Goal: Task Accomplishment & Management: Complete application form

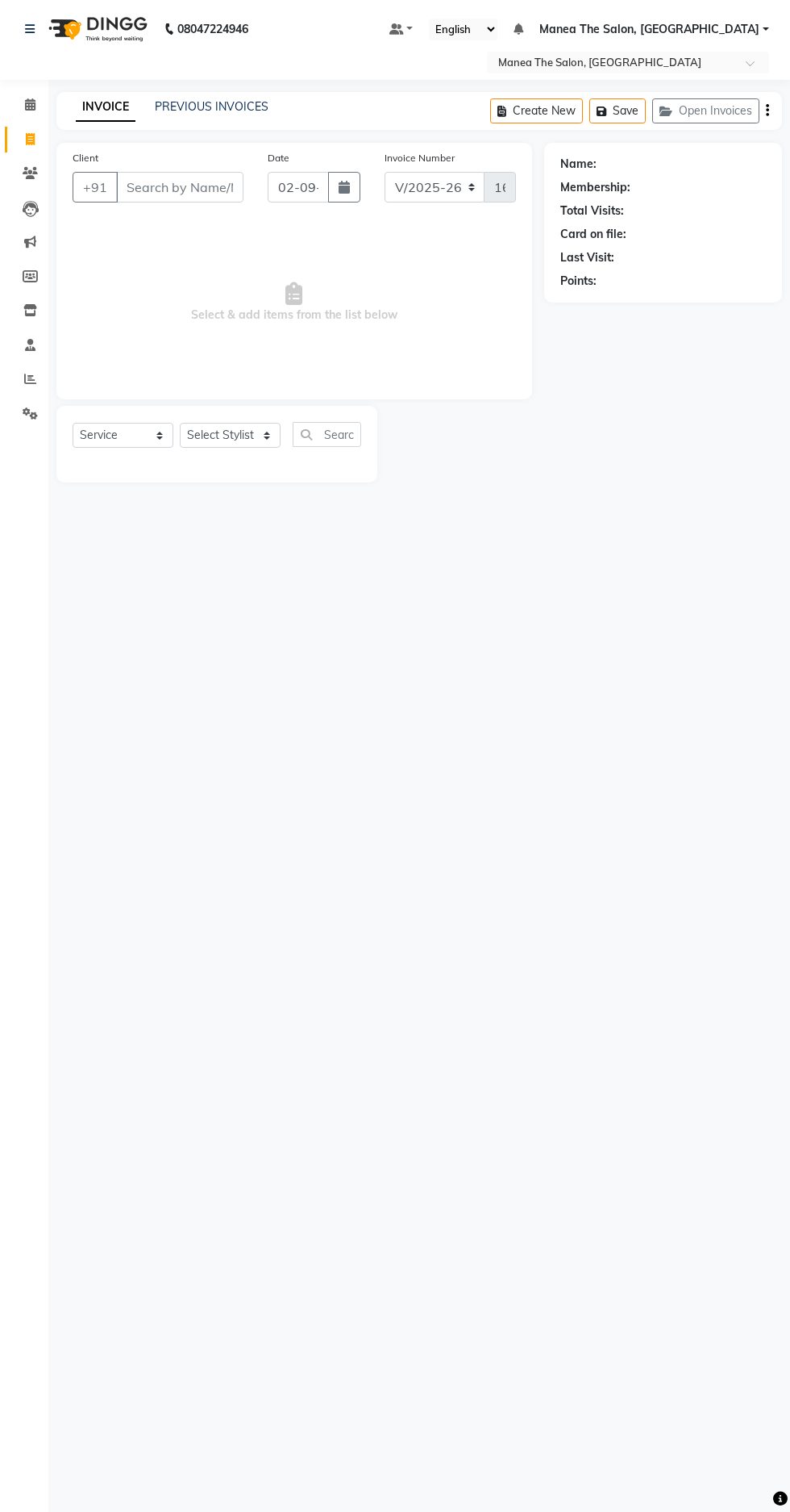
select select "7820"
select select "service"
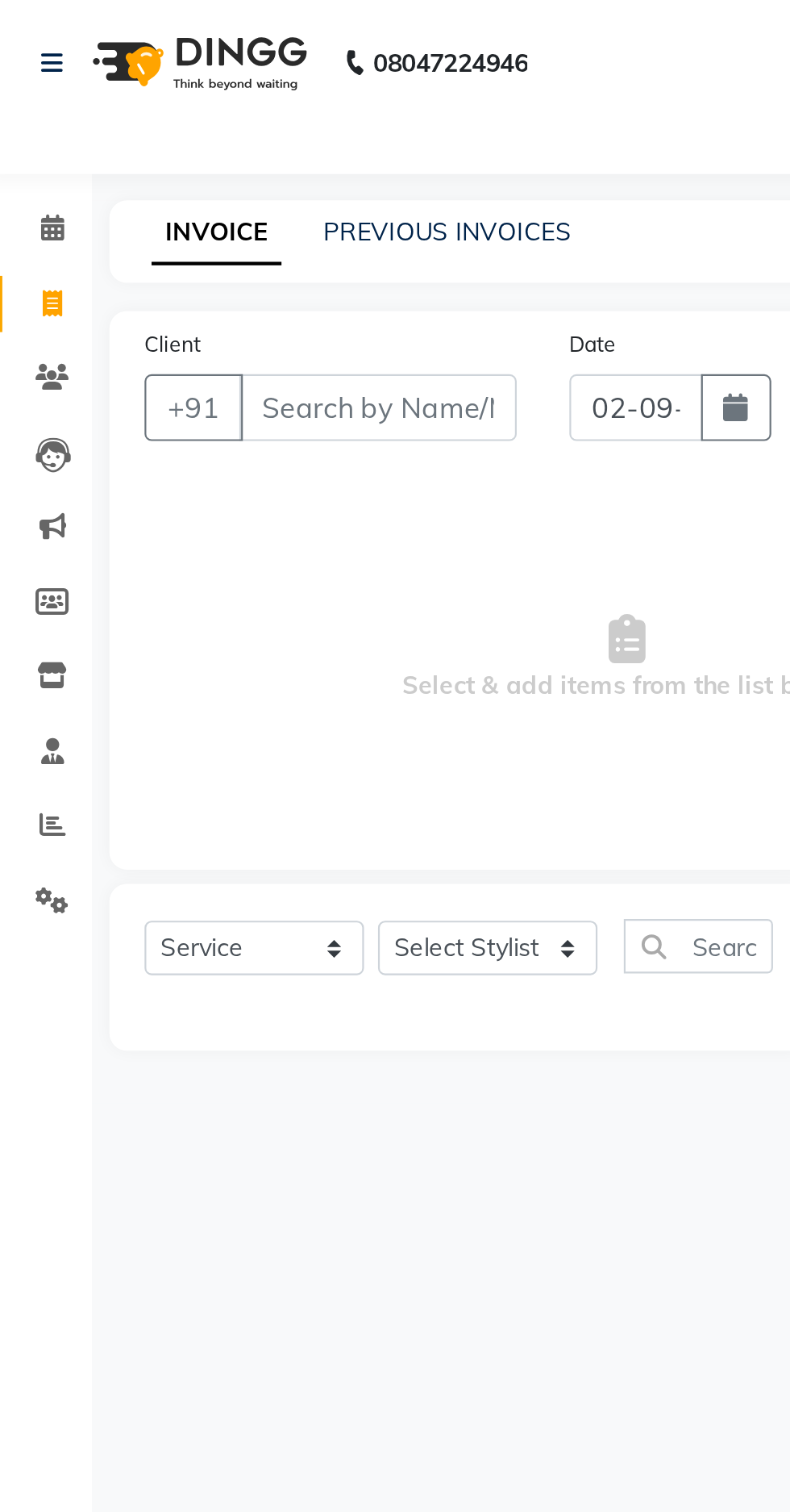
select select "74852"
click at [180, 423] on select "Select Stylist [PERSON_NAME] [PERSON_NAME] Radhika [PERSON_NAME] [PERSON_NAME] …" at bounding box center [230, 435] width 101 height 25
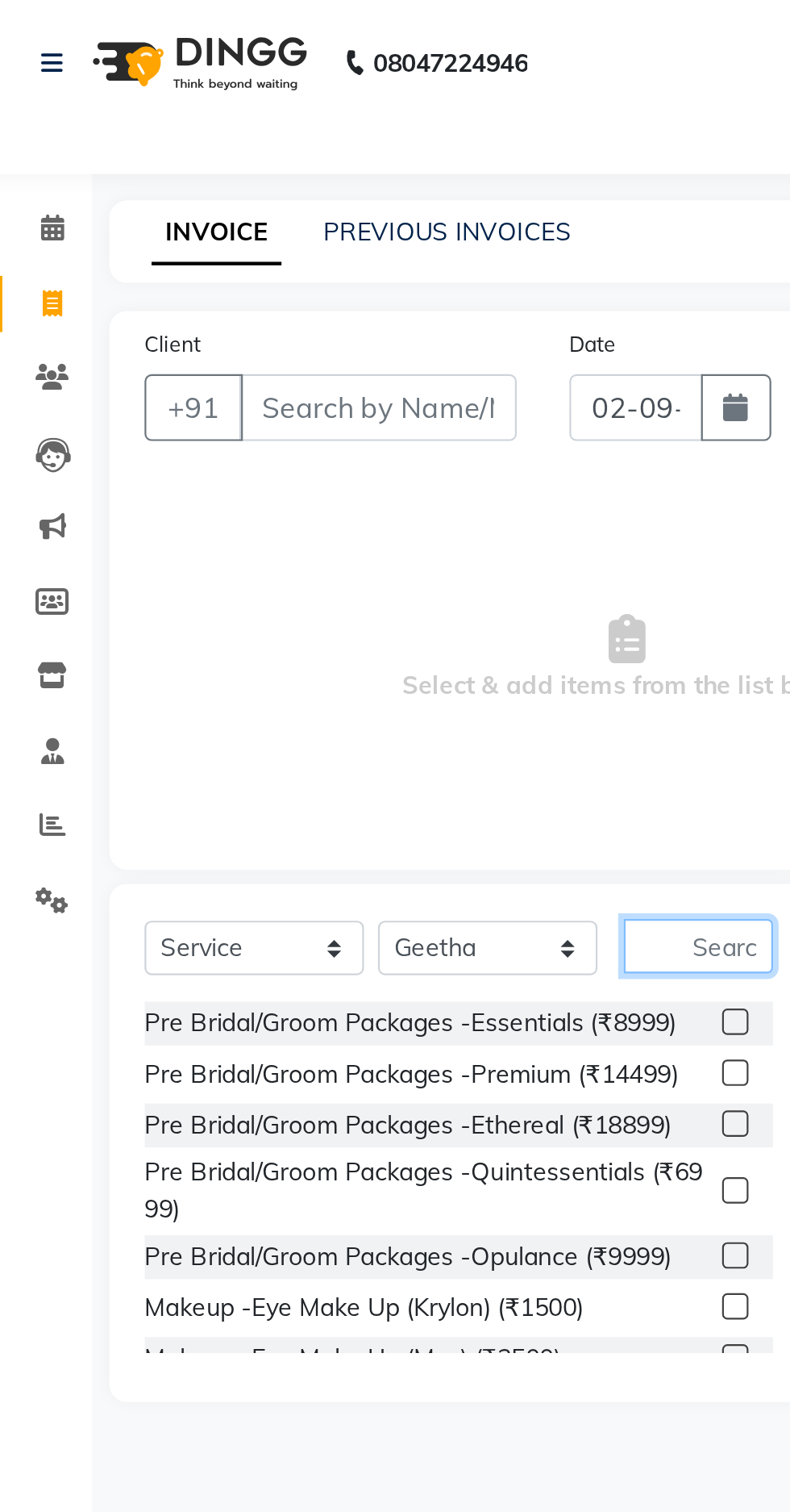
click at [325, 434] on input "text" at bounding box center [327, 434] width 68 height 25
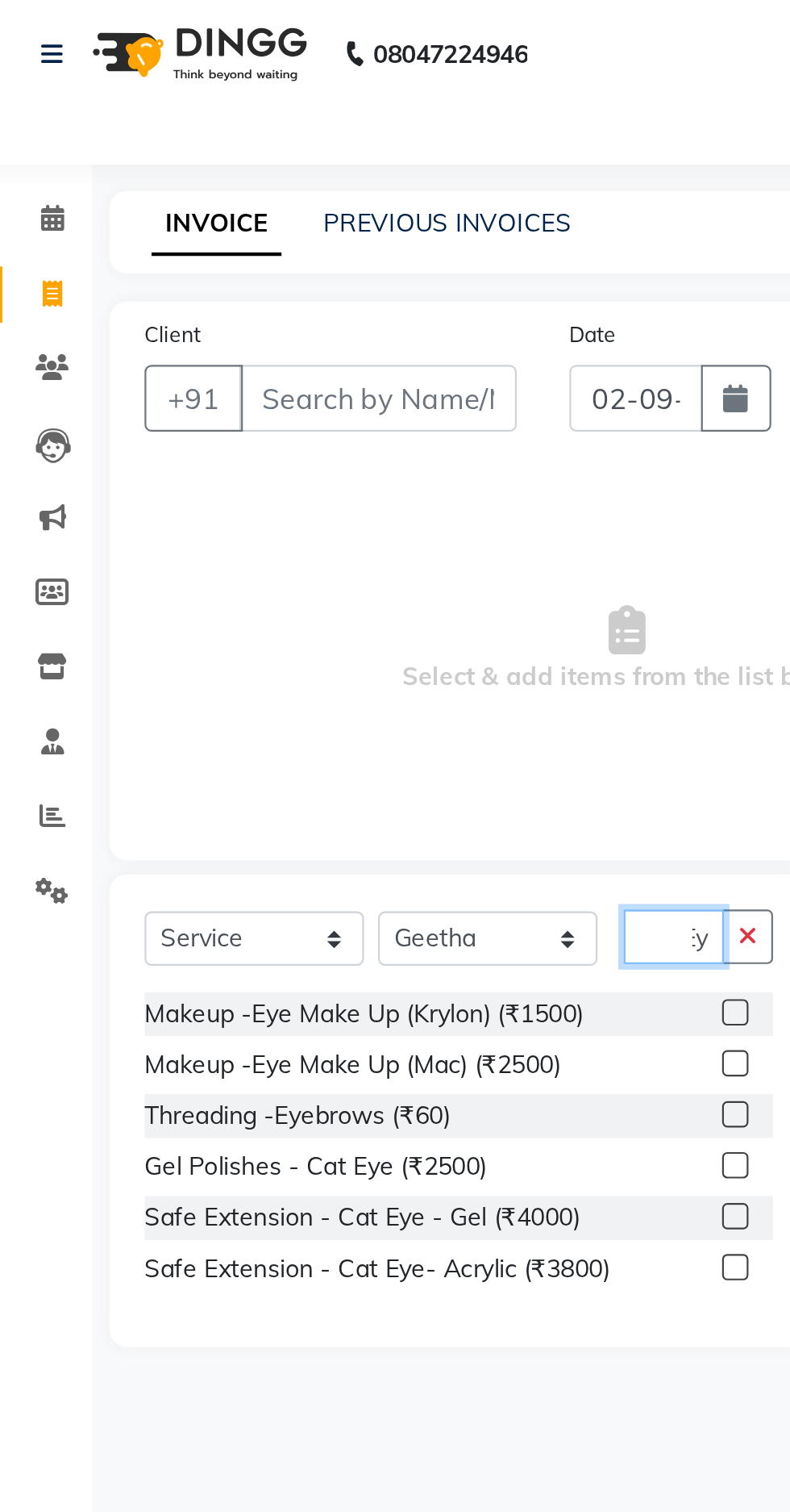
scroll to position [0, 10]
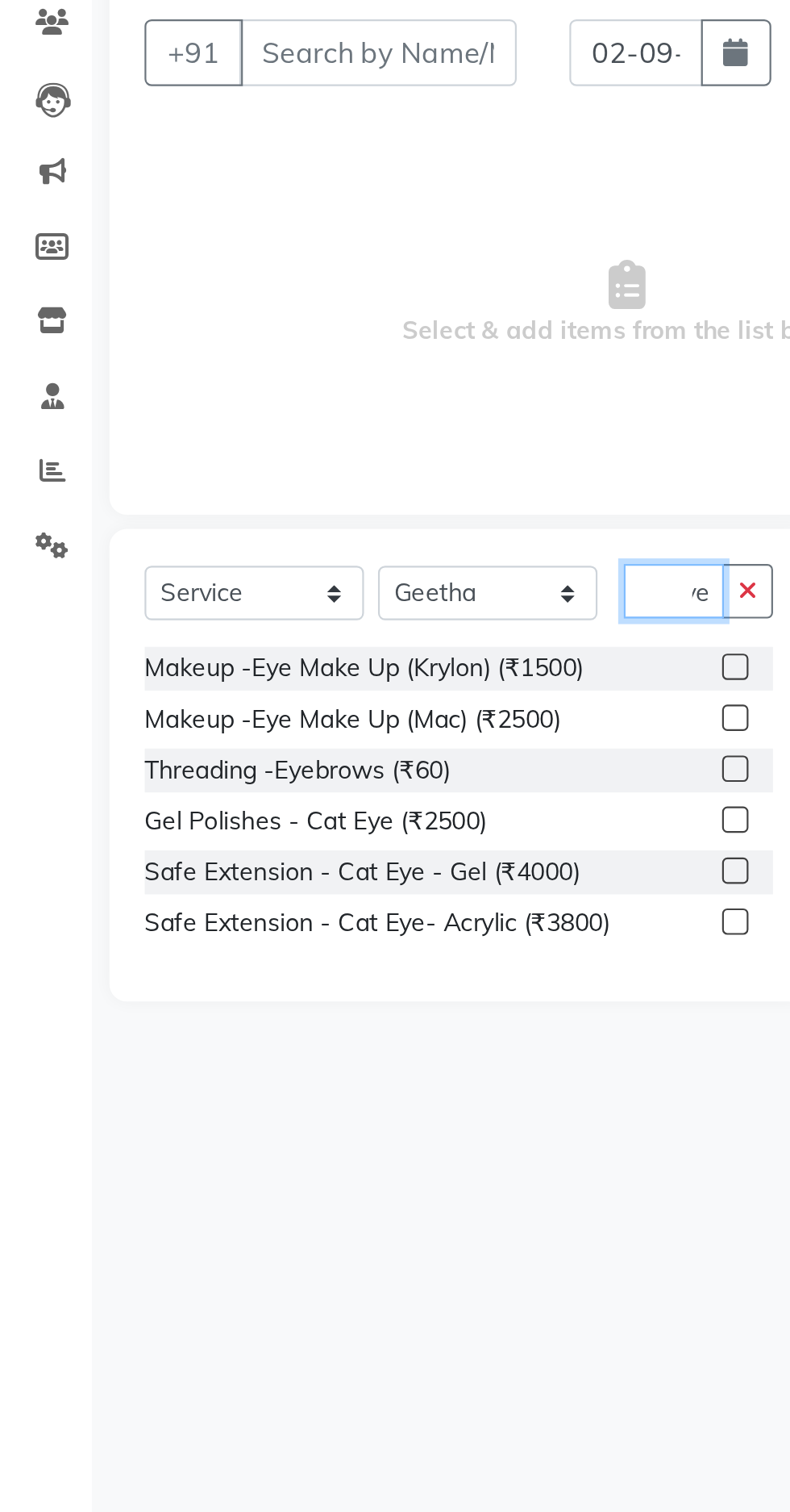
type input "Eye"
click at [201, 517] on div "Threading -Eyebrows (₹60)" at bounding box center [143, 516] width 140 height 17
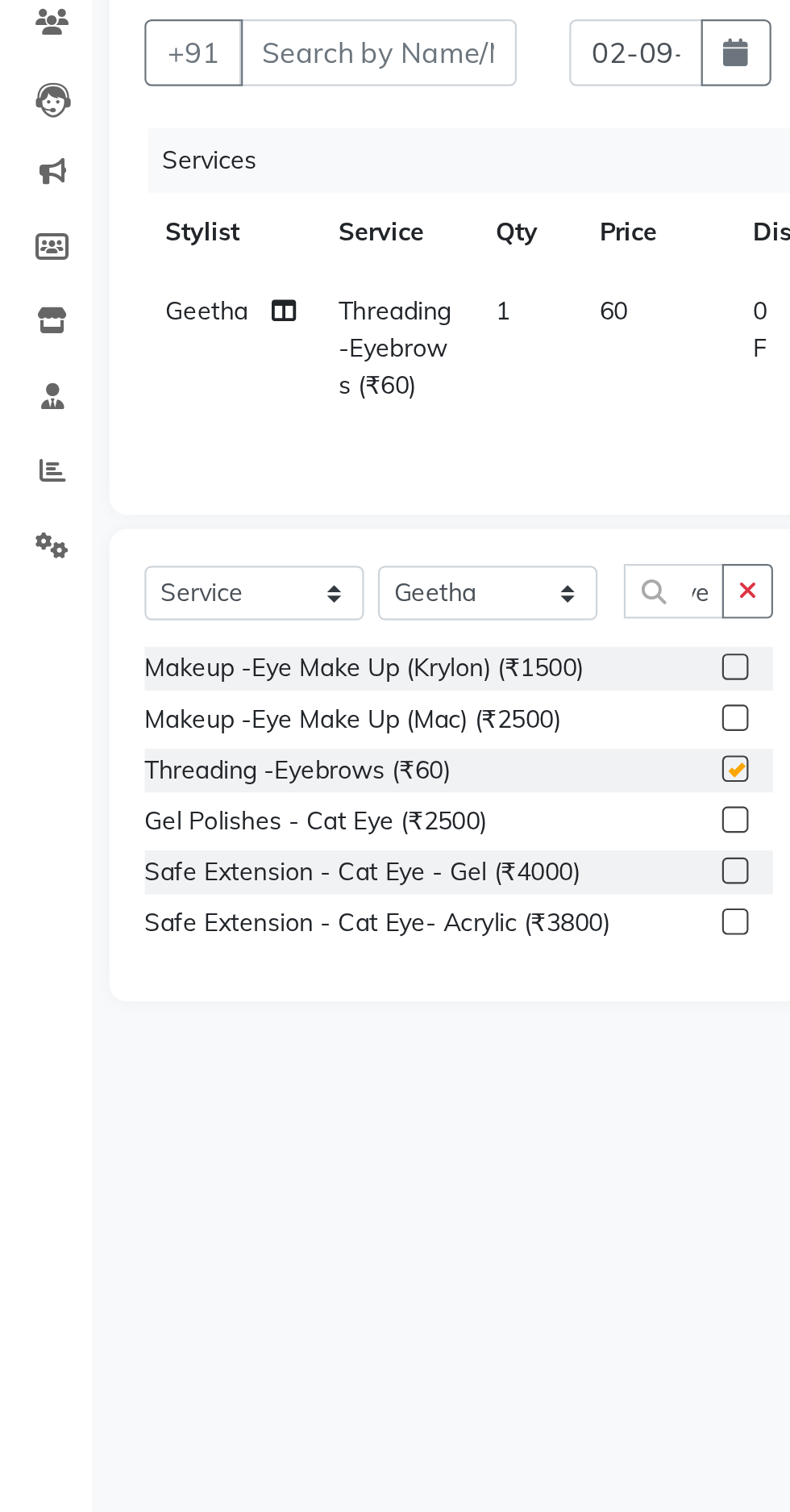
scroll to position [0, 0]
checkbox input "false"
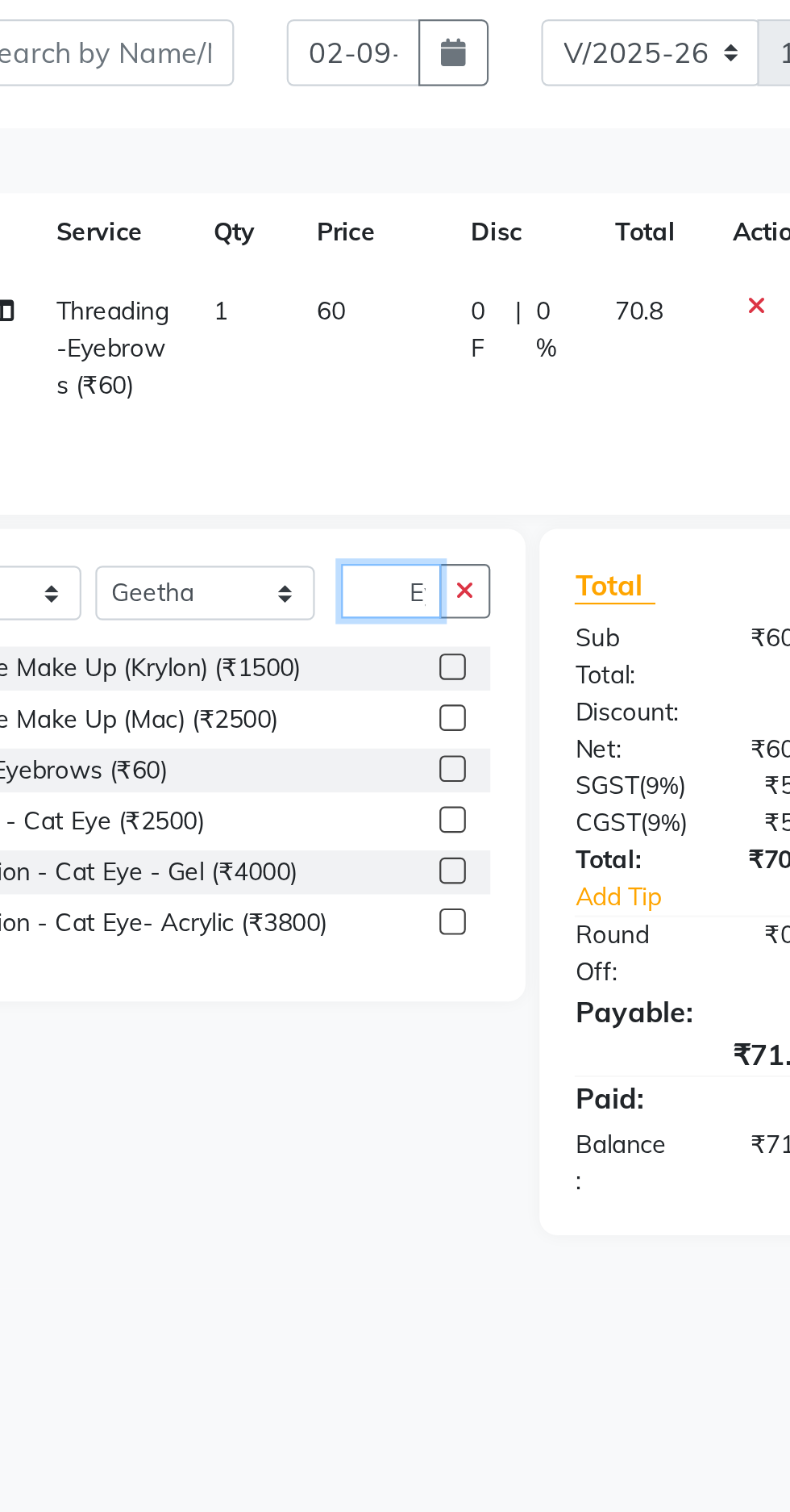
click at [325, 434] on input "Eye" at bounding box center [316, 434] width 46 height 25
click at [360, 431] on button "button" at bounding box center [349, 434] width 24 height 25
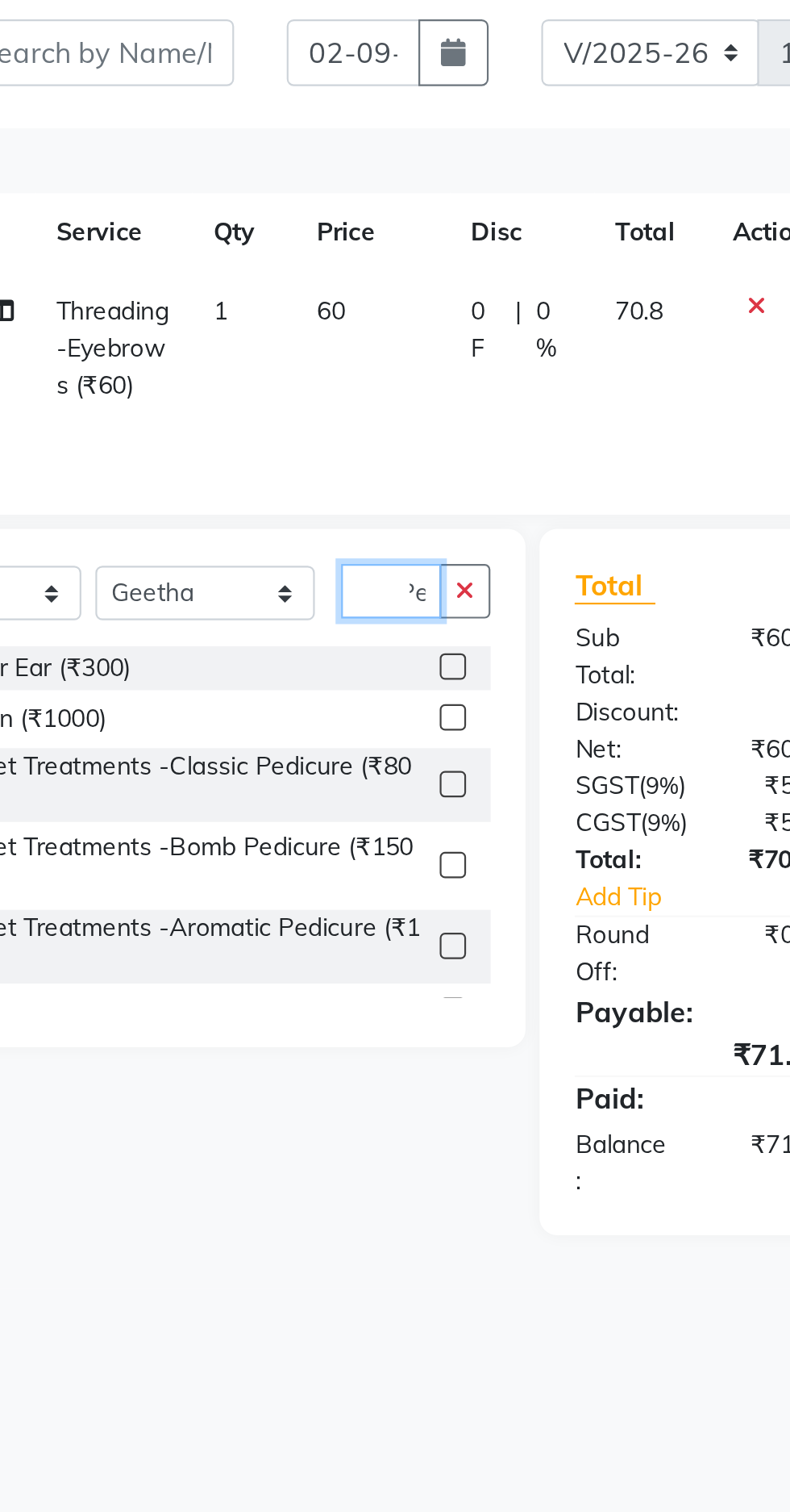
scroll to position [0, 12]
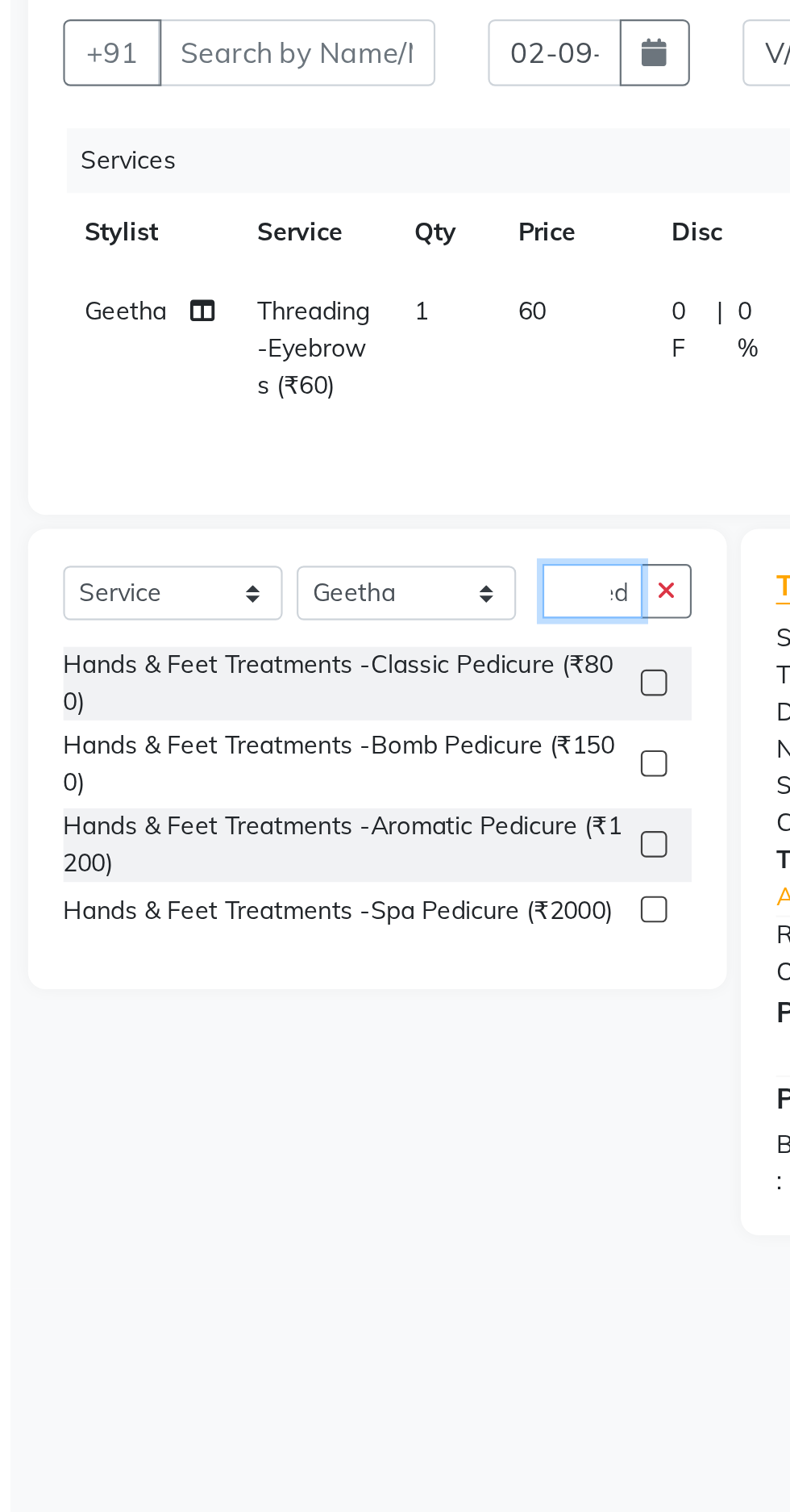
type input "Ped"
click at [301, 467] on div "Hands & Feet Treatments -Classic Pedicure (₹800)" at bounding box center [202, 476] width 259 height 34
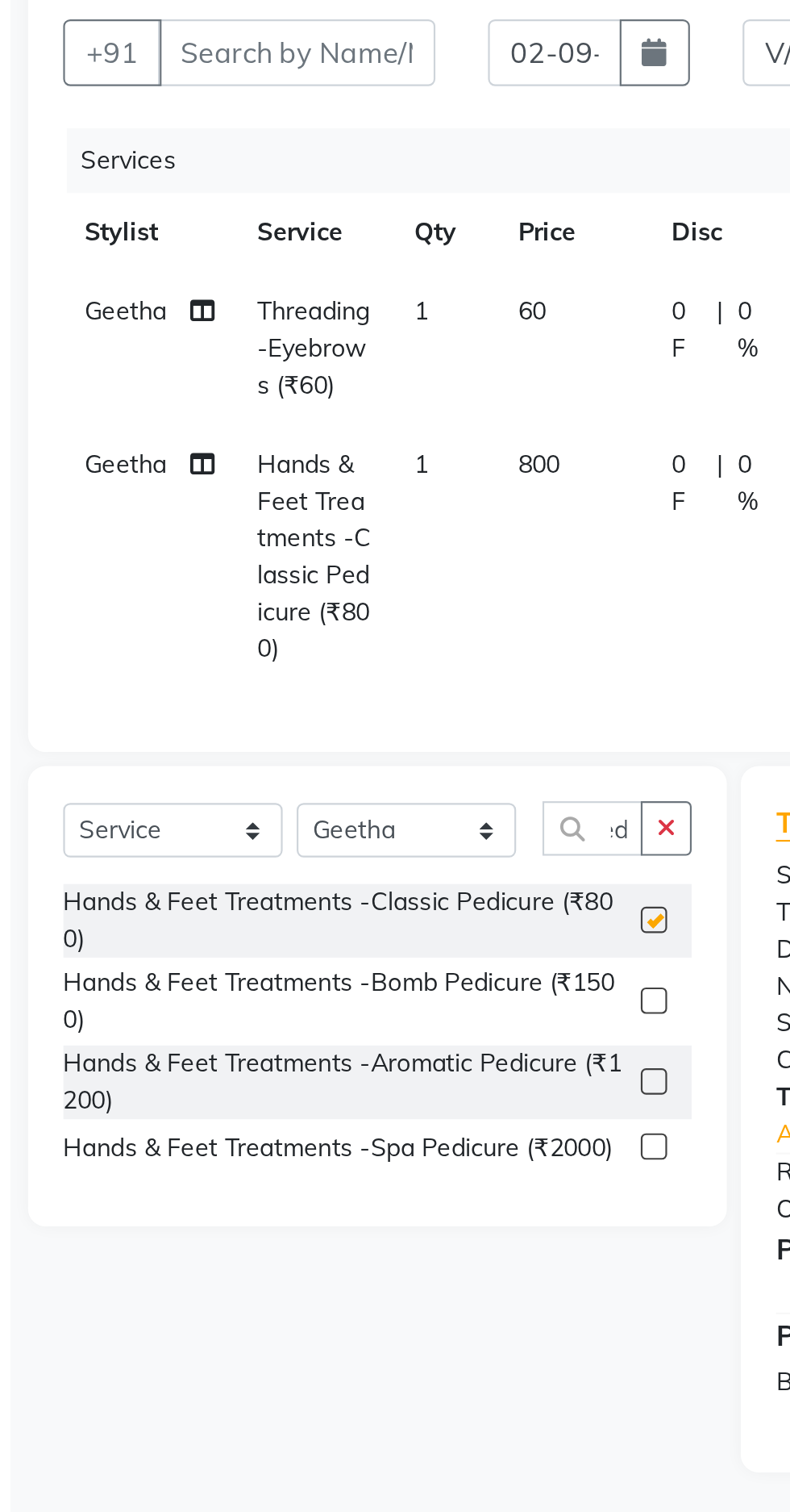
scroll to position [0, 0]
checkbox input "false"
click at [350, 543] on icon "button" at bounding box center [350, 542] width 9 height 11
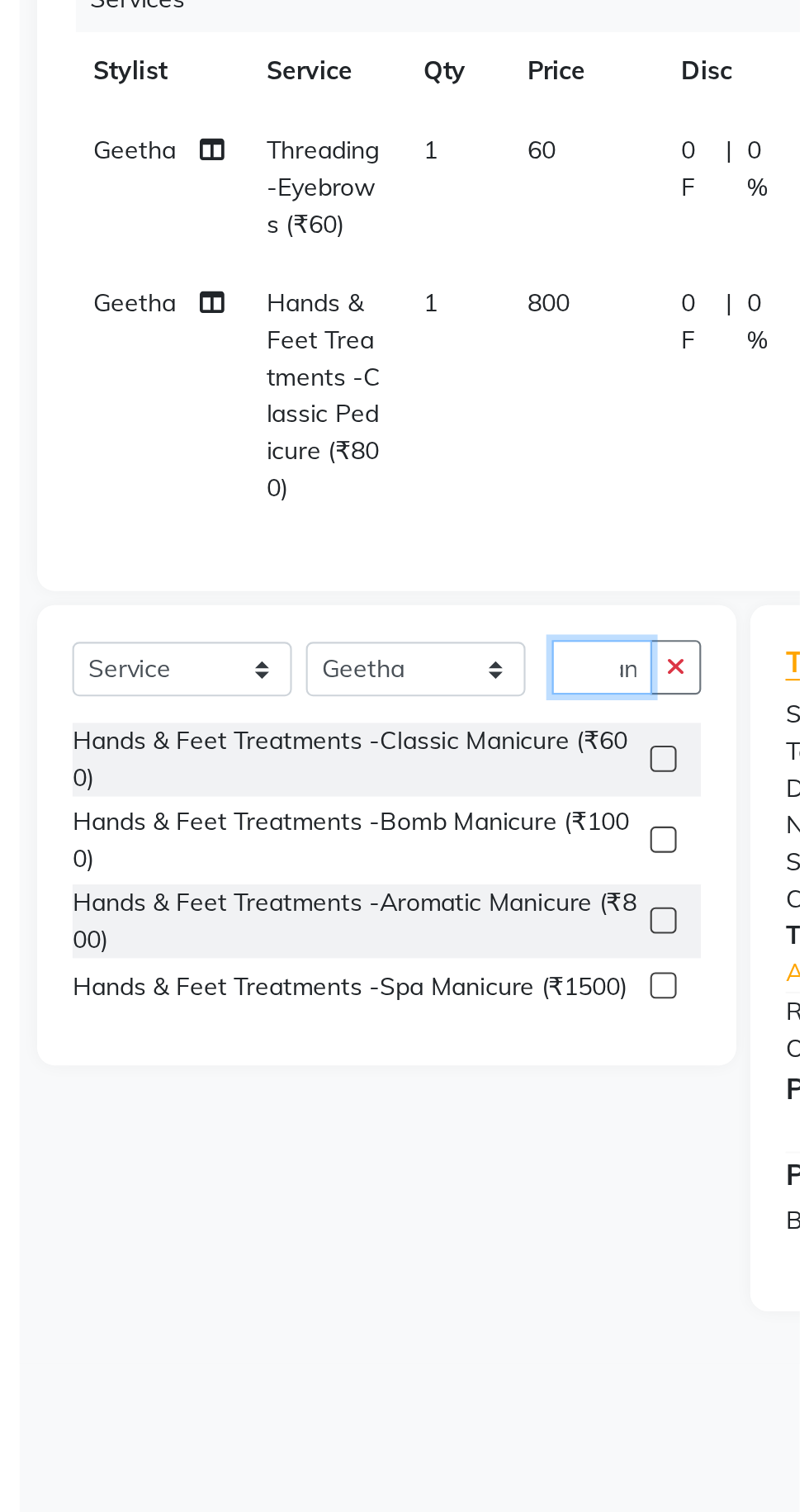
scroll to position [0, 18]
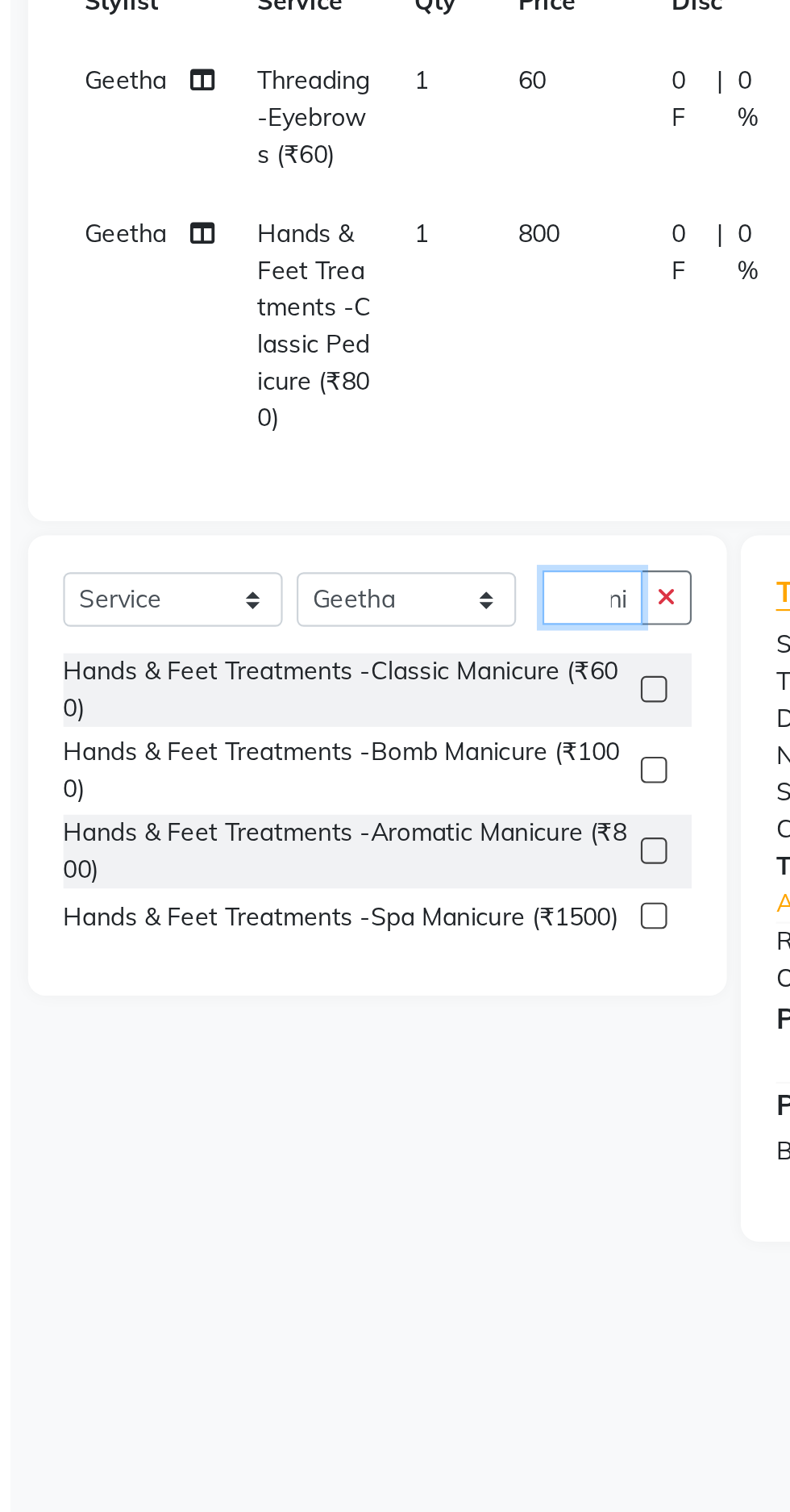
type input "Mani"
click at [272, 618] on div "Hands & Feet Treatments -Bomb Manicure (₹1000)" at bounding box center [202, 622] width 259 height 34
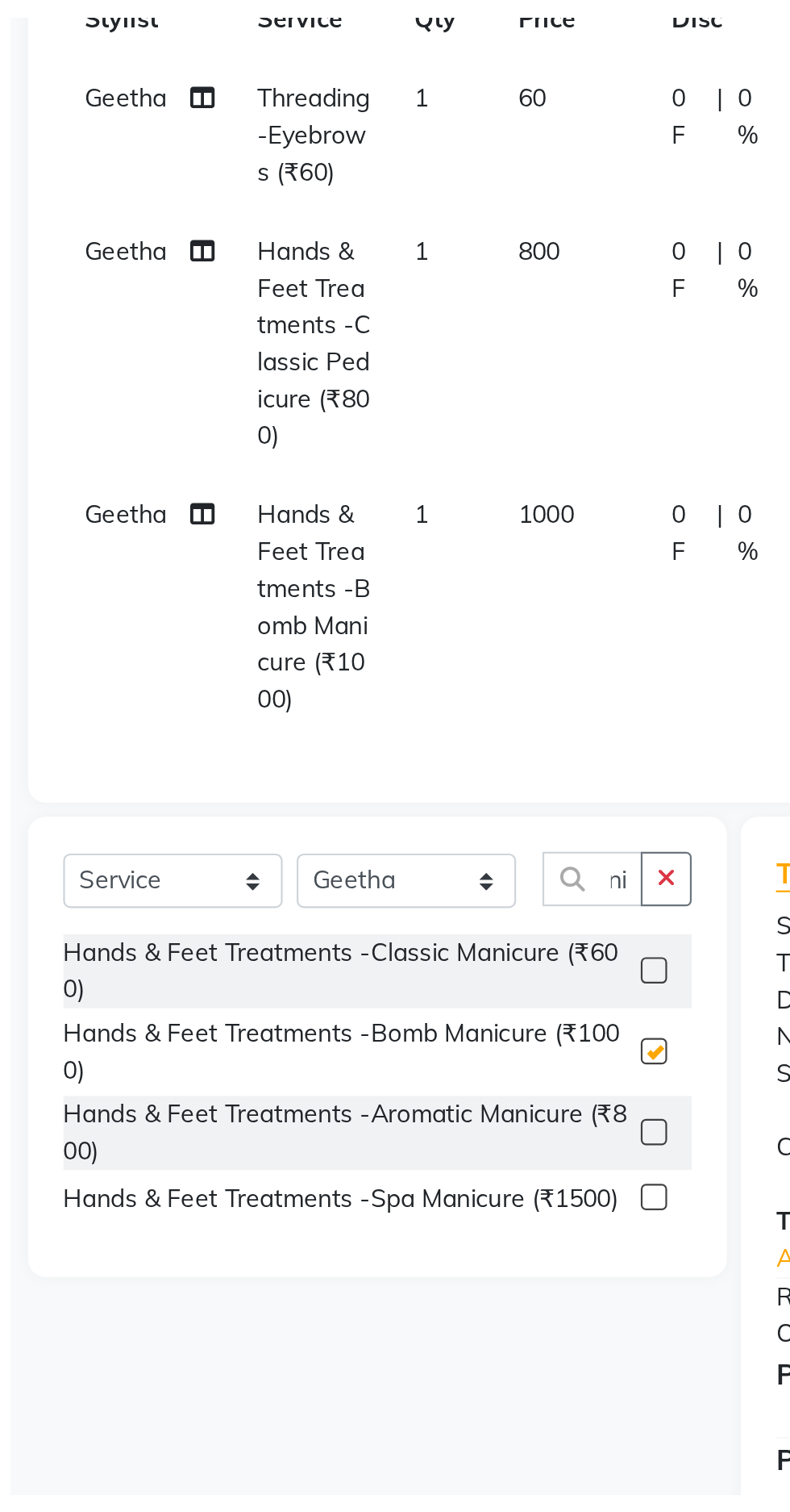
scroll to position [0, 0]
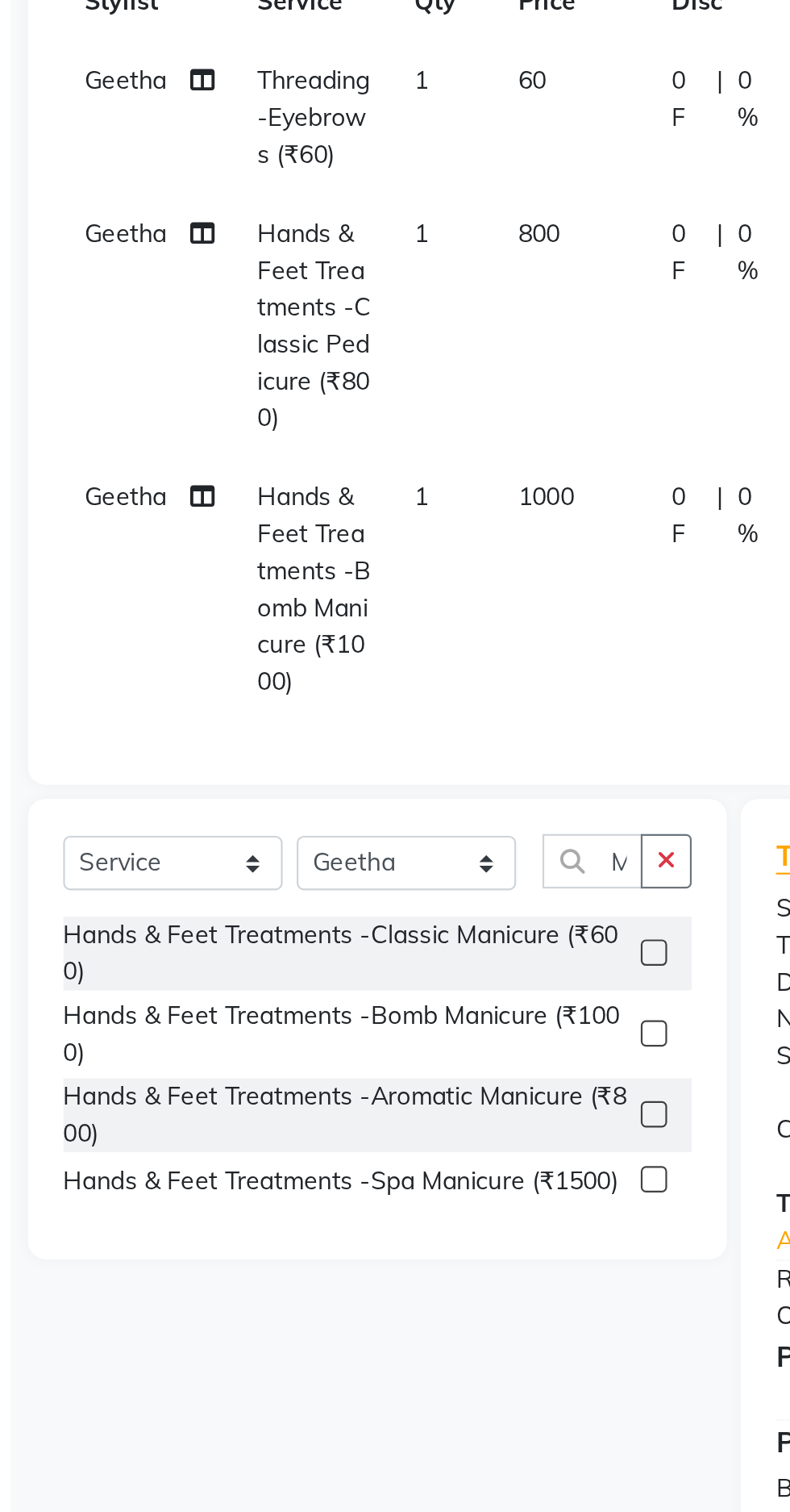
checkbox input "false"
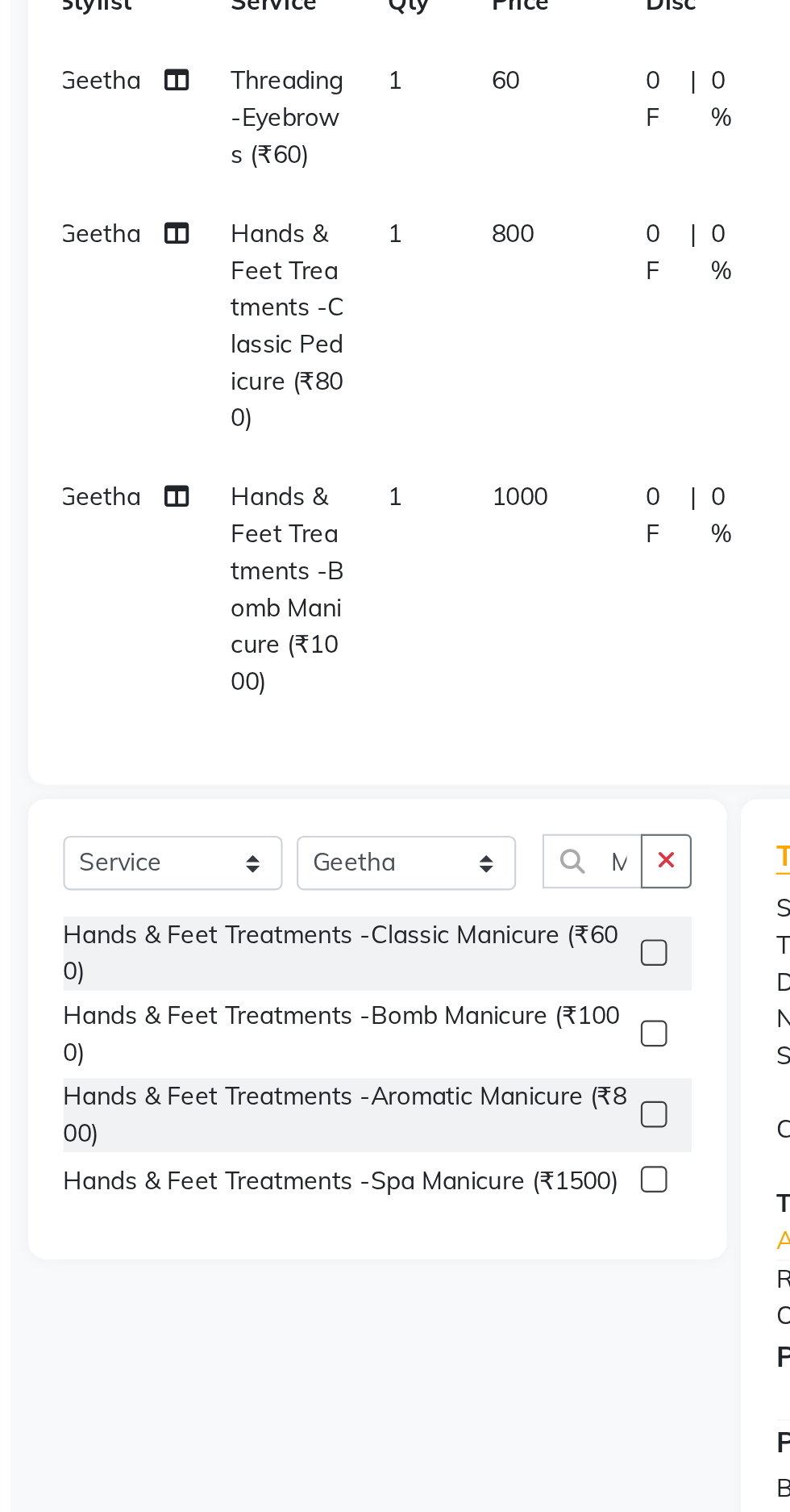
click at [290, 487] on td "1000" at bounding box center [295, 540] width 71 height 121
select select "74852"
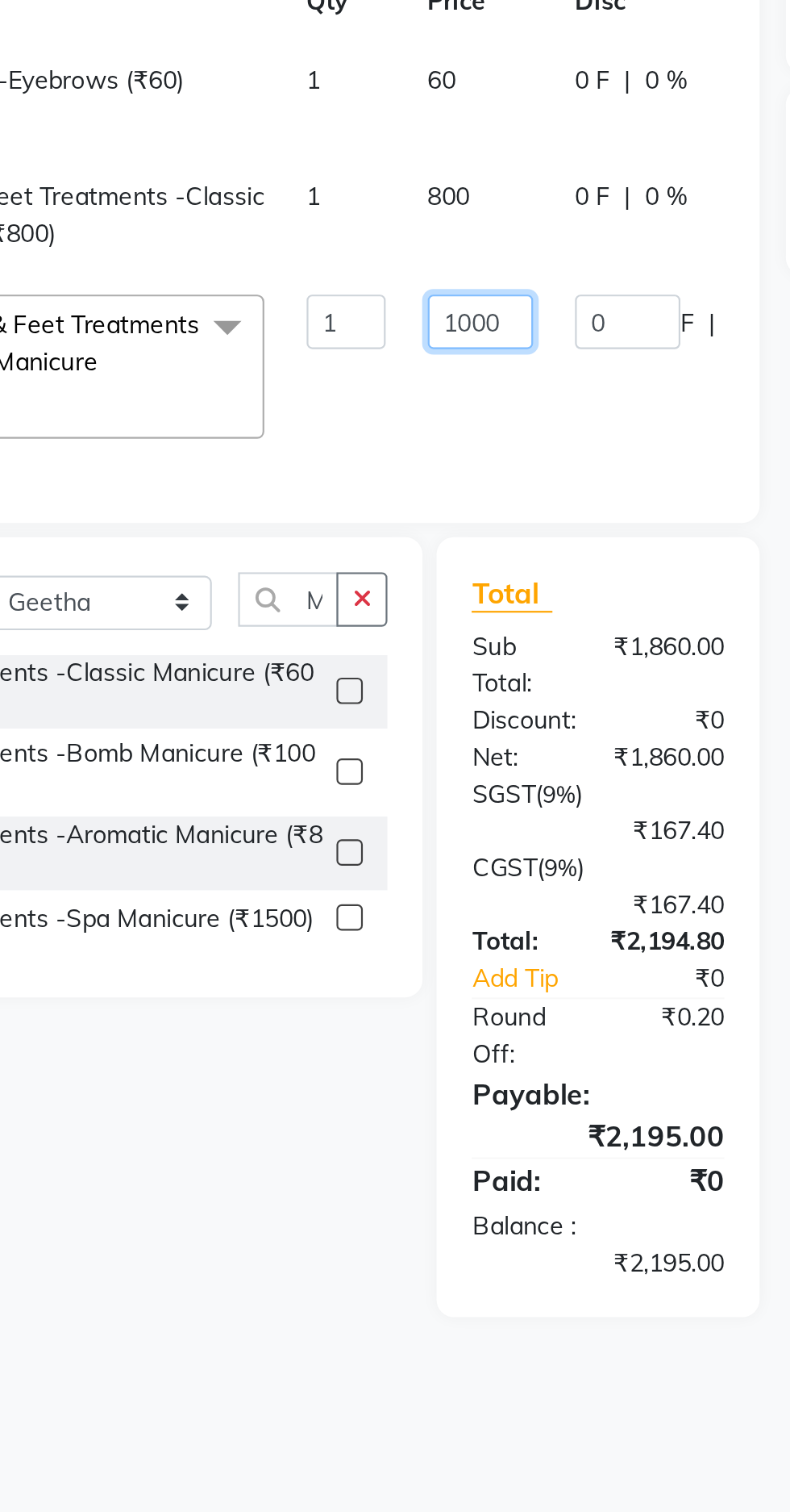
click at [410, 418] on input "1000" at bounding box center [403, 416] width 48 height 25
type input "1"
type input "300"
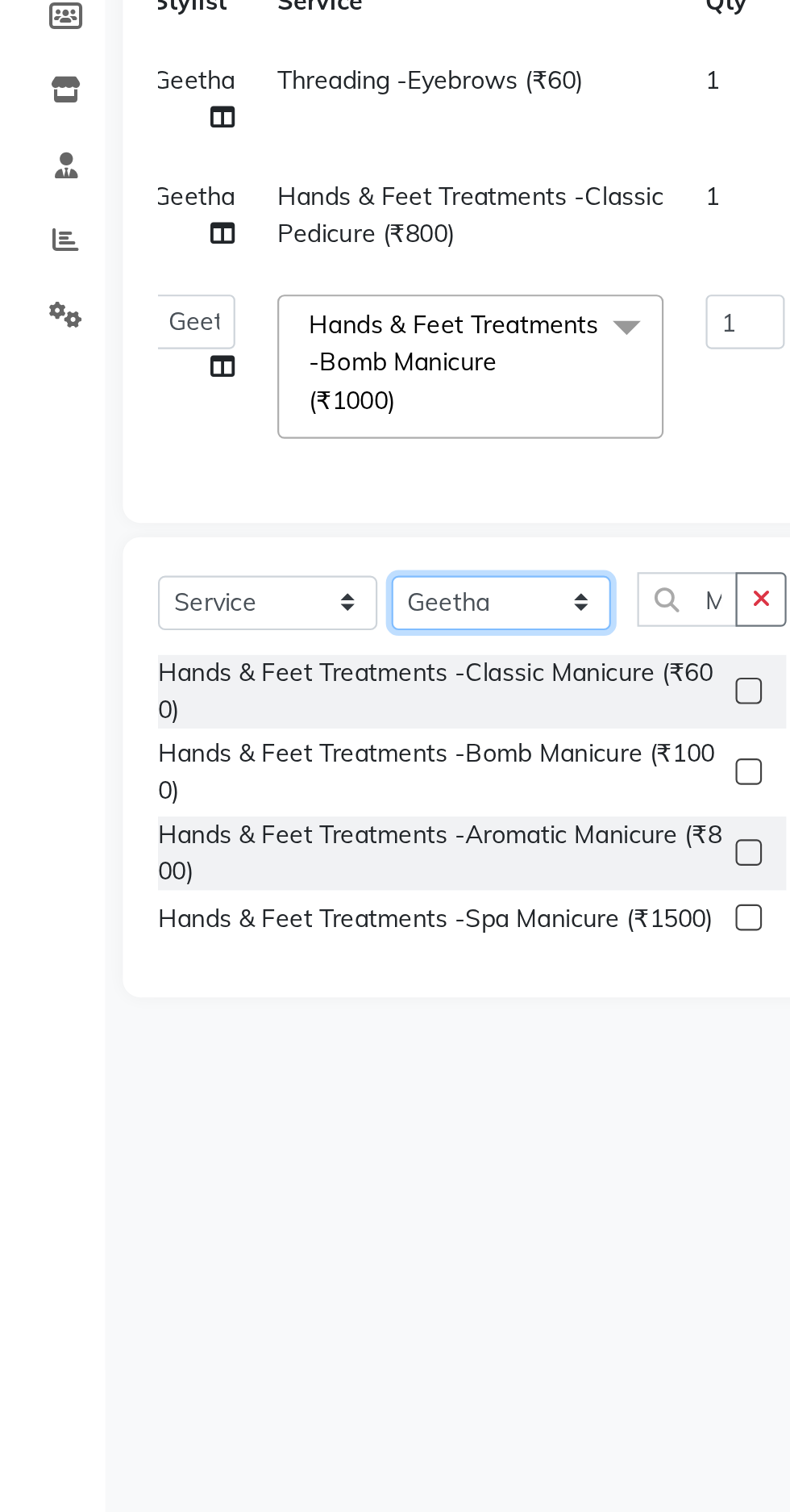
click at [258, 536] on div "Client +91 Date [DATE] Invoice Number V/2025 V/[PHONE_NUMBER] Services Stylist …" at bounding box center [295, 508] width 500 height 731
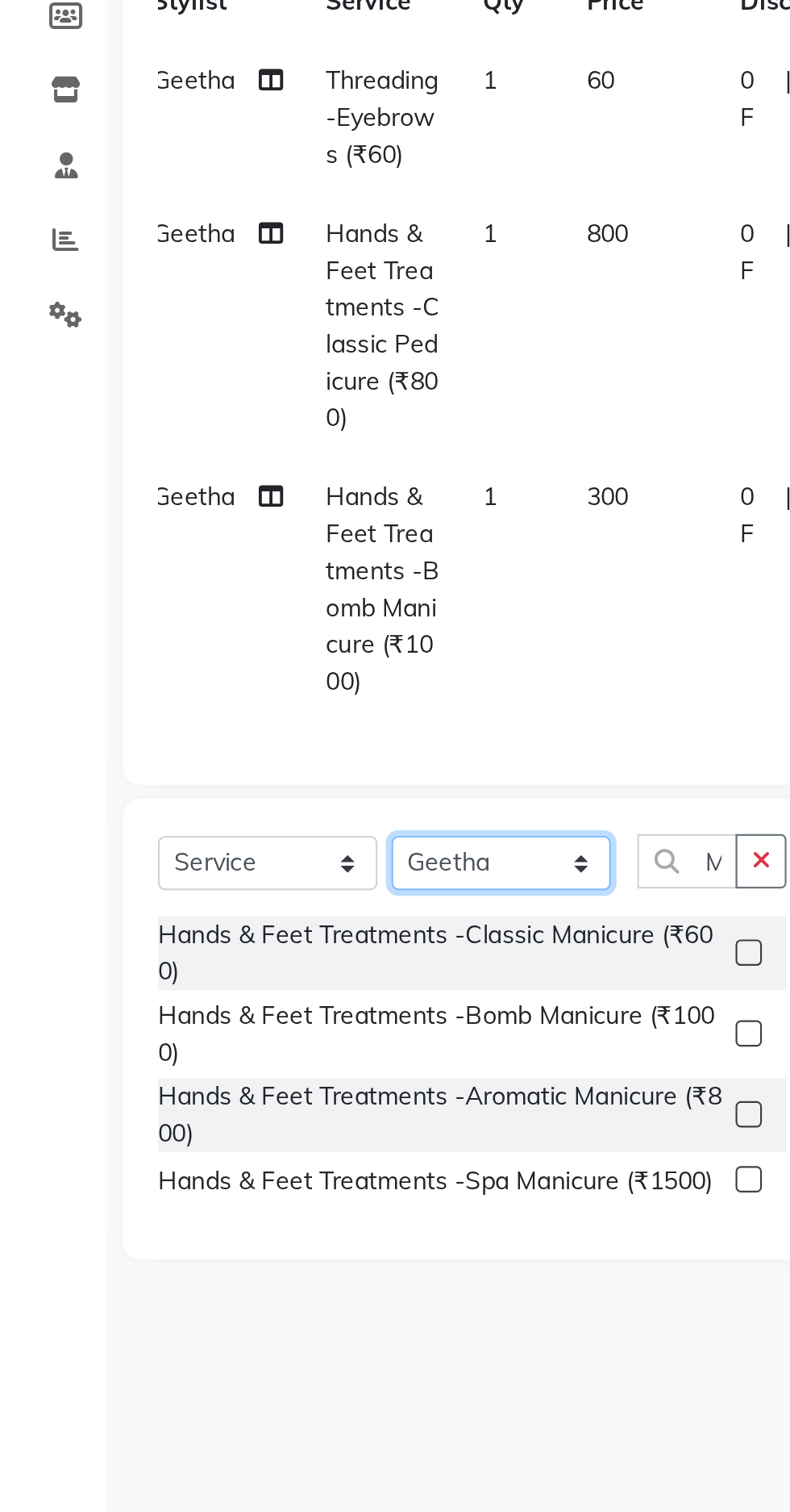
select select "89024"
click at [180, 653] on select "Select Stylist [PERSON_NAME] [PERSON_NAME] Radhika [PERSON_NAME] [PERSON_NAME] …" at bounding box center [230, 665] width 101 height 25
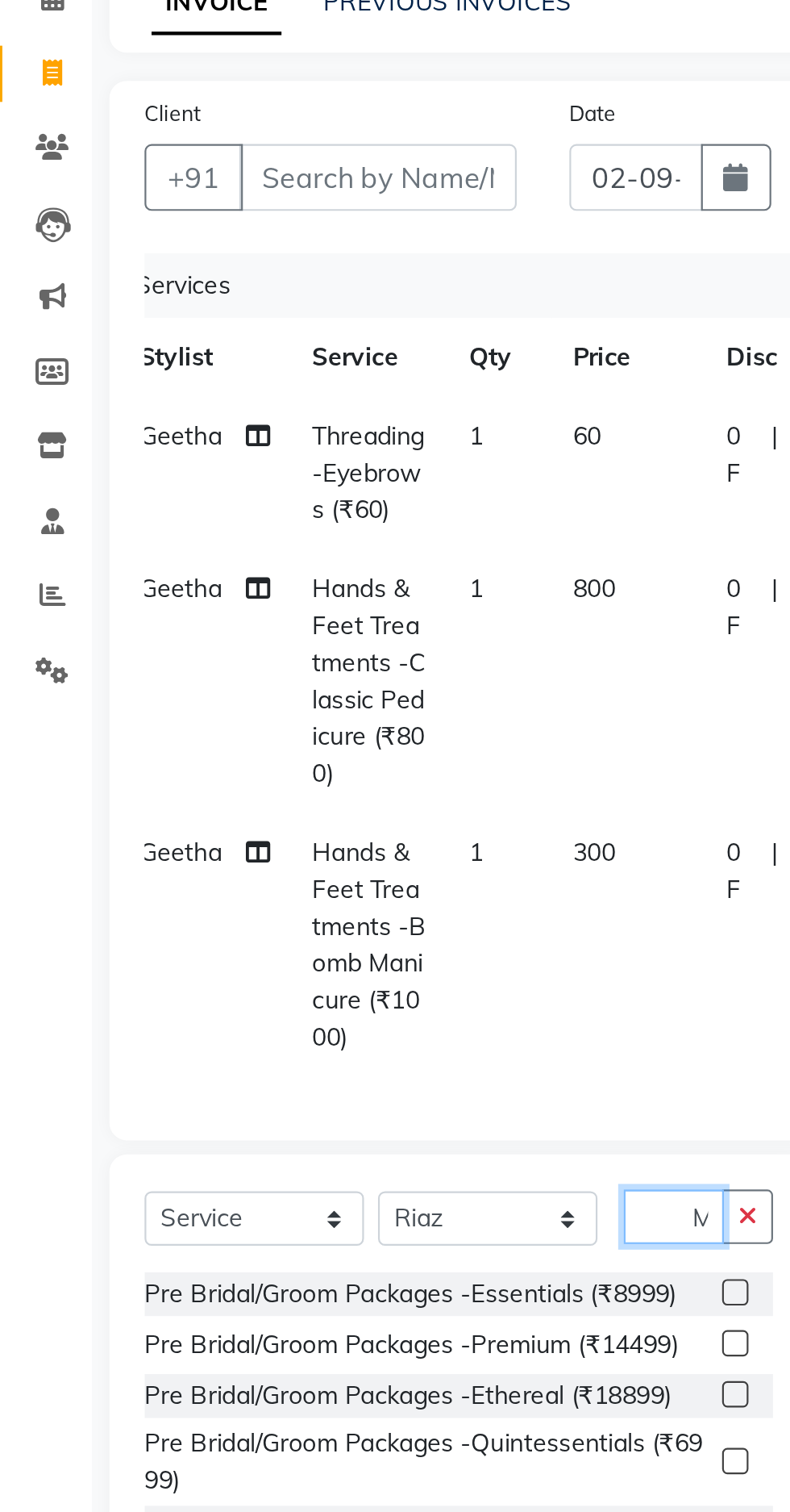
click at [328, 668] on input "Mani" at bounding box center [316, 664] width 46 height 25
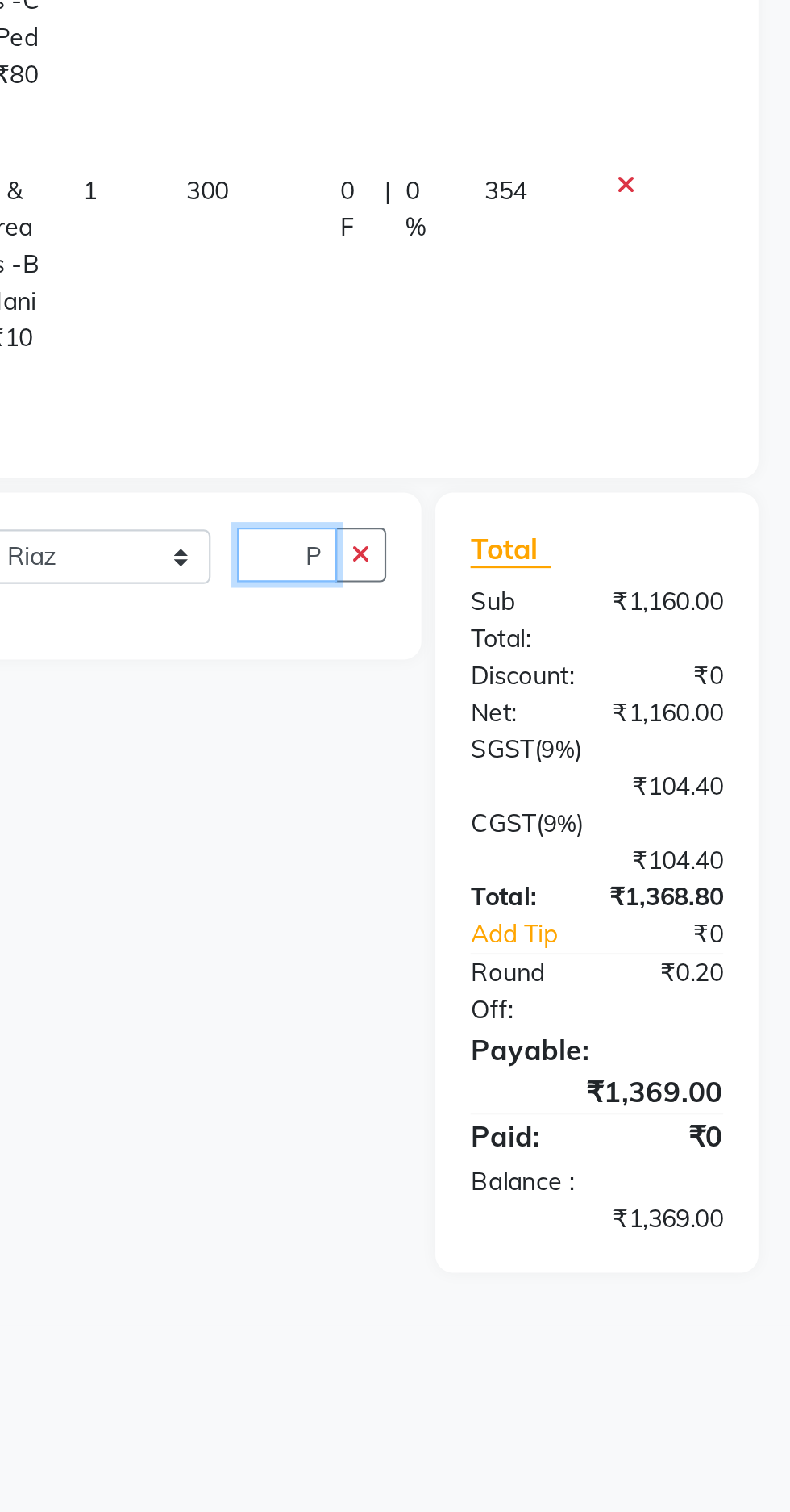
type input "PMani"
click at [360, 660] on button "button" at bounding box center [349, 664] width 24 height 25
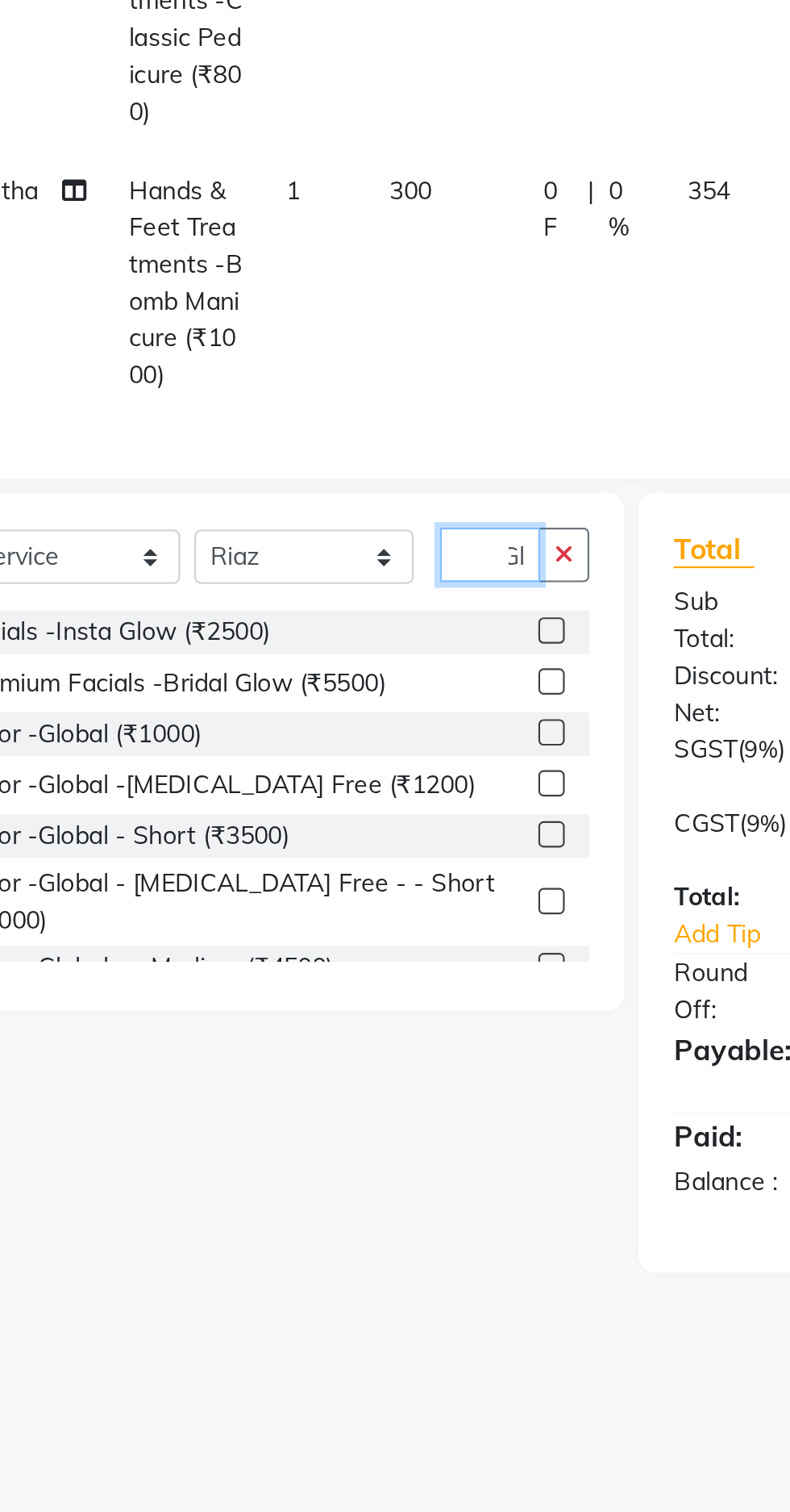
scroll to position [0, 3]
type input "G"
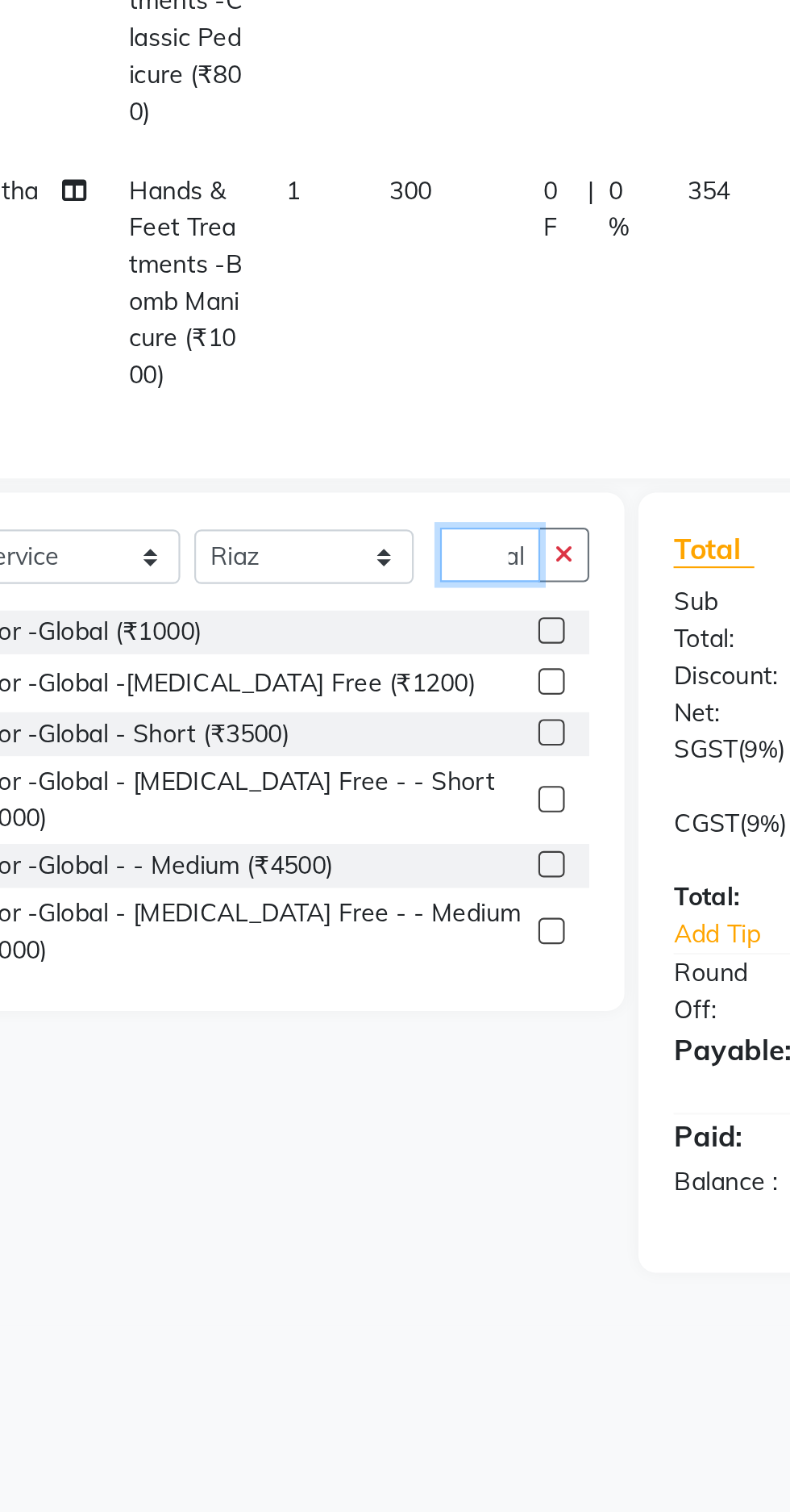
scroll to position [0, 0]
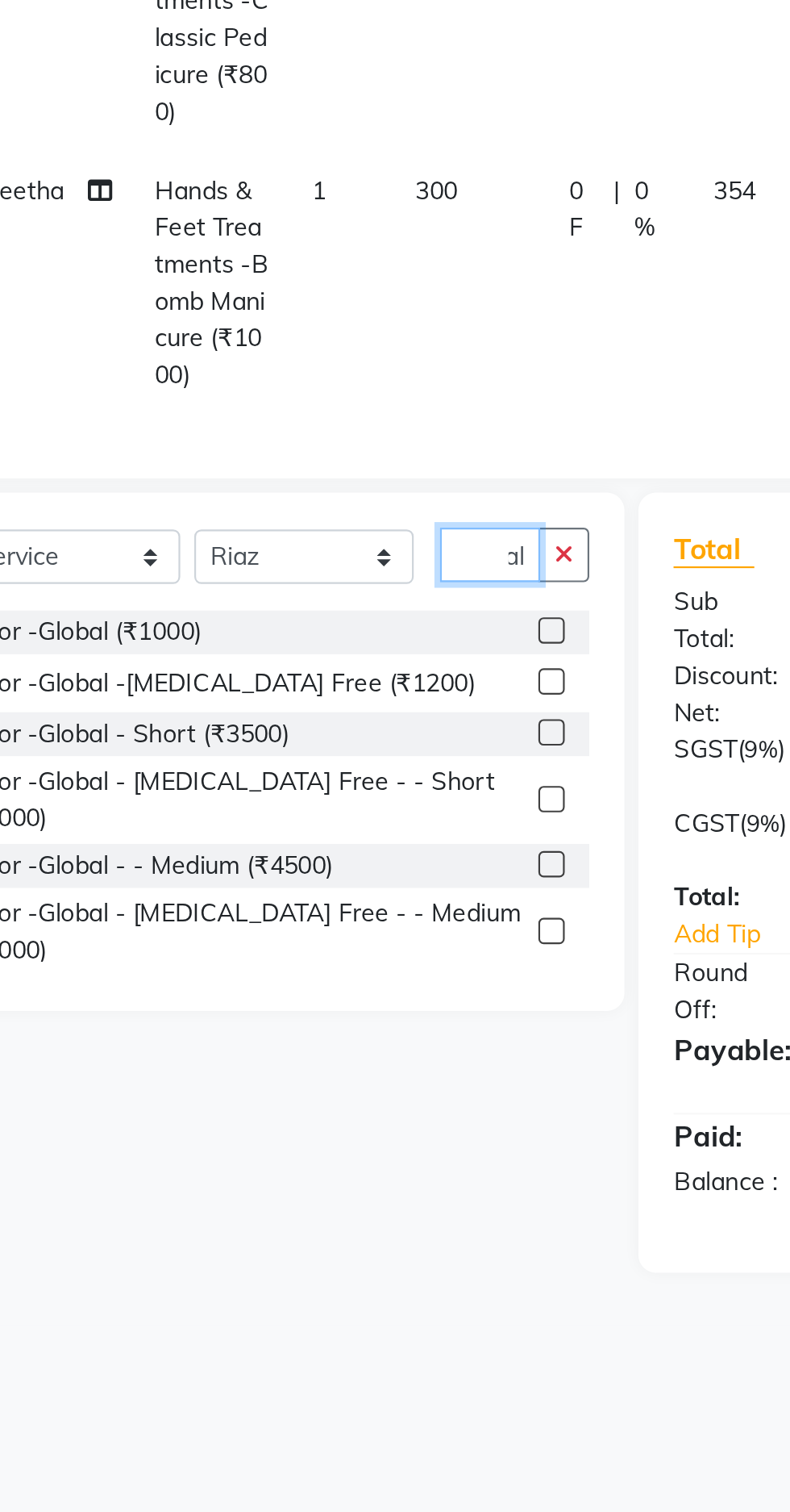
type input "Global"
click at [201, 749] on div "Color -Global - Short (₹3500)" at bounding box center [148, 746] width 150 height 17
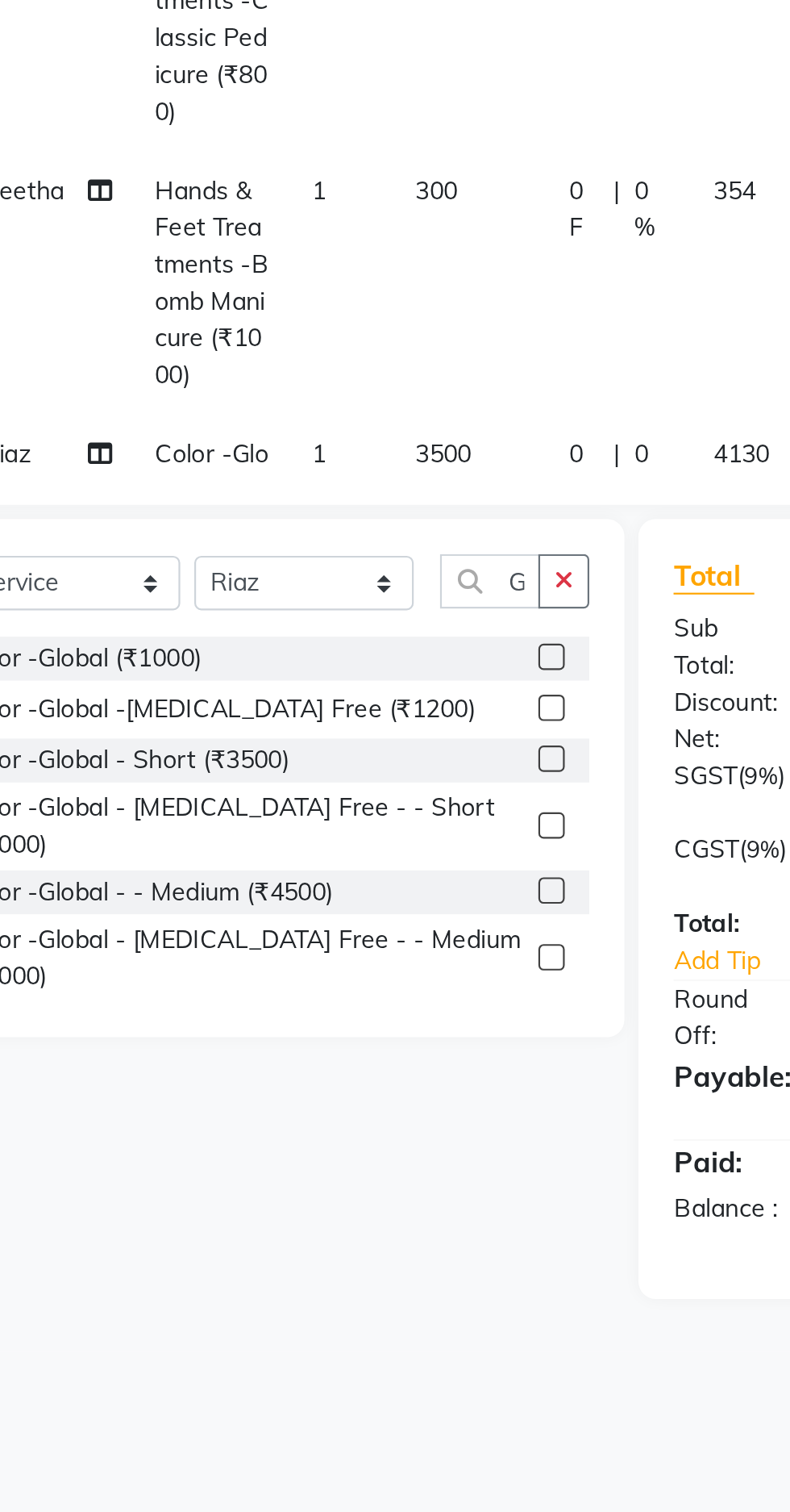
checkbox input "false"
click at [265, 682] on select "Select Stylist [PERSON_NAME] [PERSON_NAME] Radhika [PERSON_NAME] [PERSON_NAME] …" at bounding box center [230, 677] width 101 height 25
select select "78218"
click at [180, 665] on select "Select Stylist [PERSON_NAME] [PERSON_NAME] Radhika [PERSON_NAME] [PERSON_NAME] …" at bounding box center [230, 677] width 101 height 25
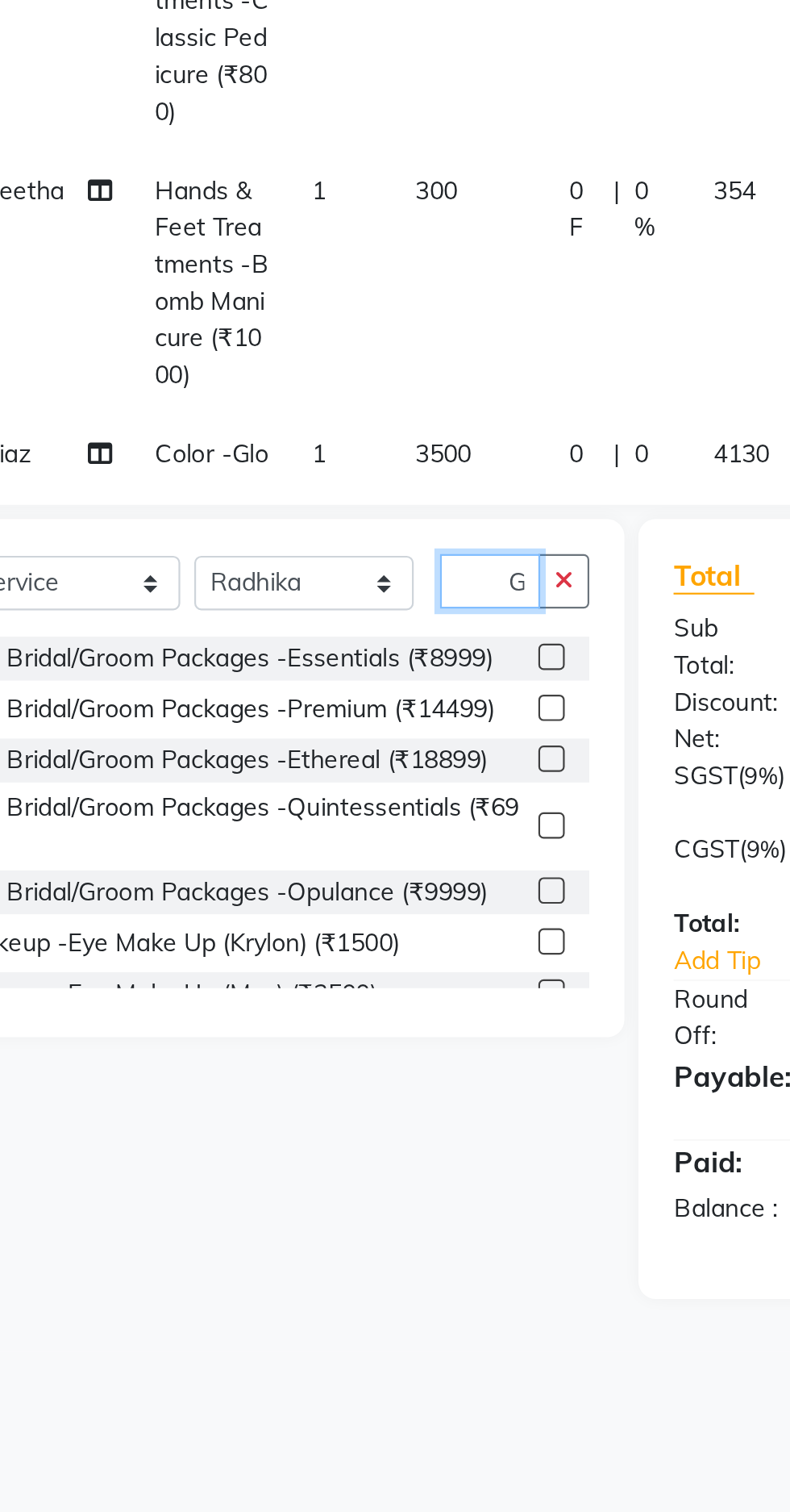
click at [328, 676] on input "Global" at bounding box center [316, 676] width 46 height 25
click at [353, 676] on icon "button" at bounding box center [350, 676] width 9 height 11
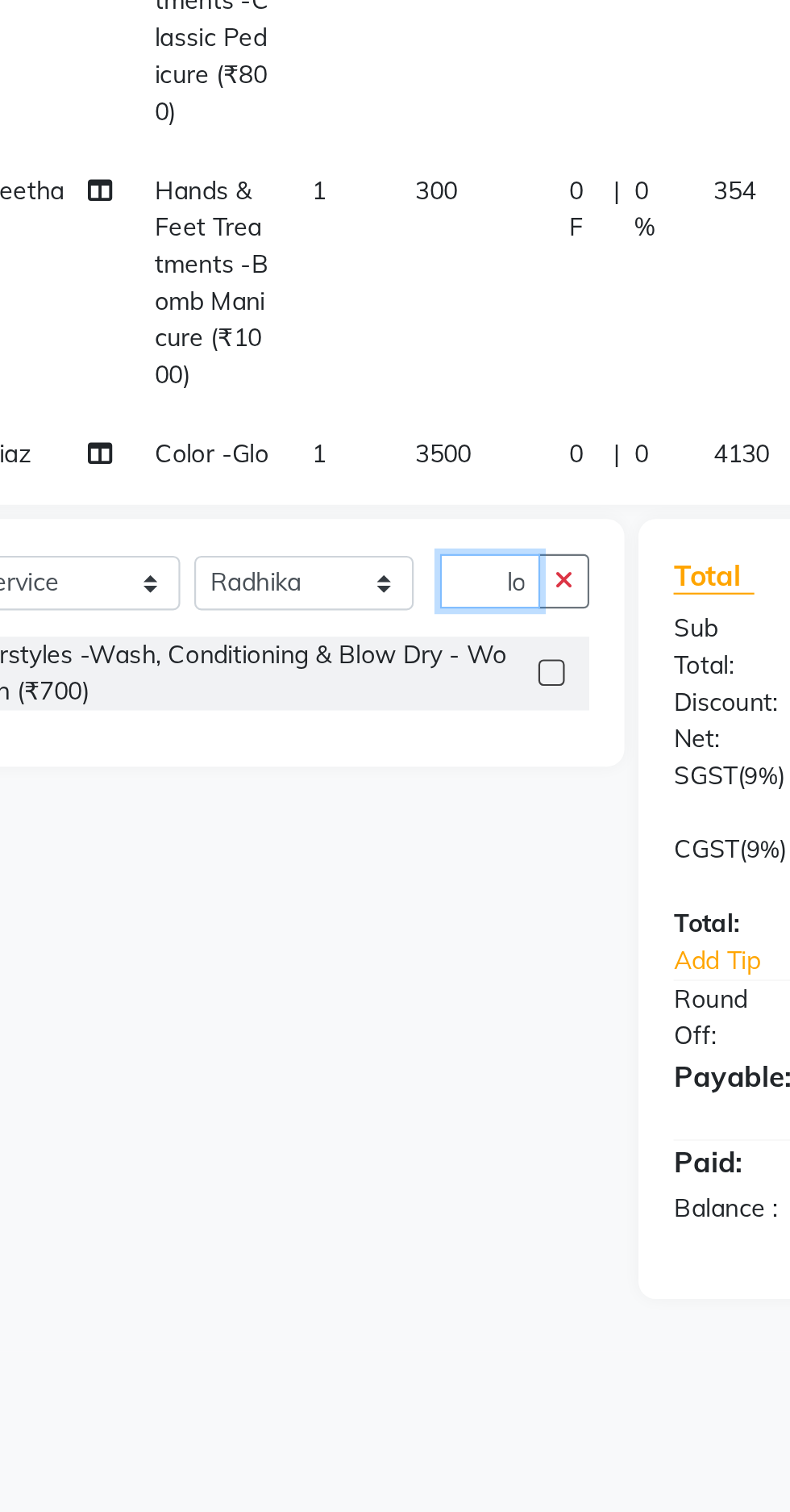
scroll to position [0, 18]
type input "Blow"
click at [284, 706] on div "Hairstyles -Wash, Conditioning & Blow Dry - Women (₹700)" at bounding box center [202, 718] width 259 height 34
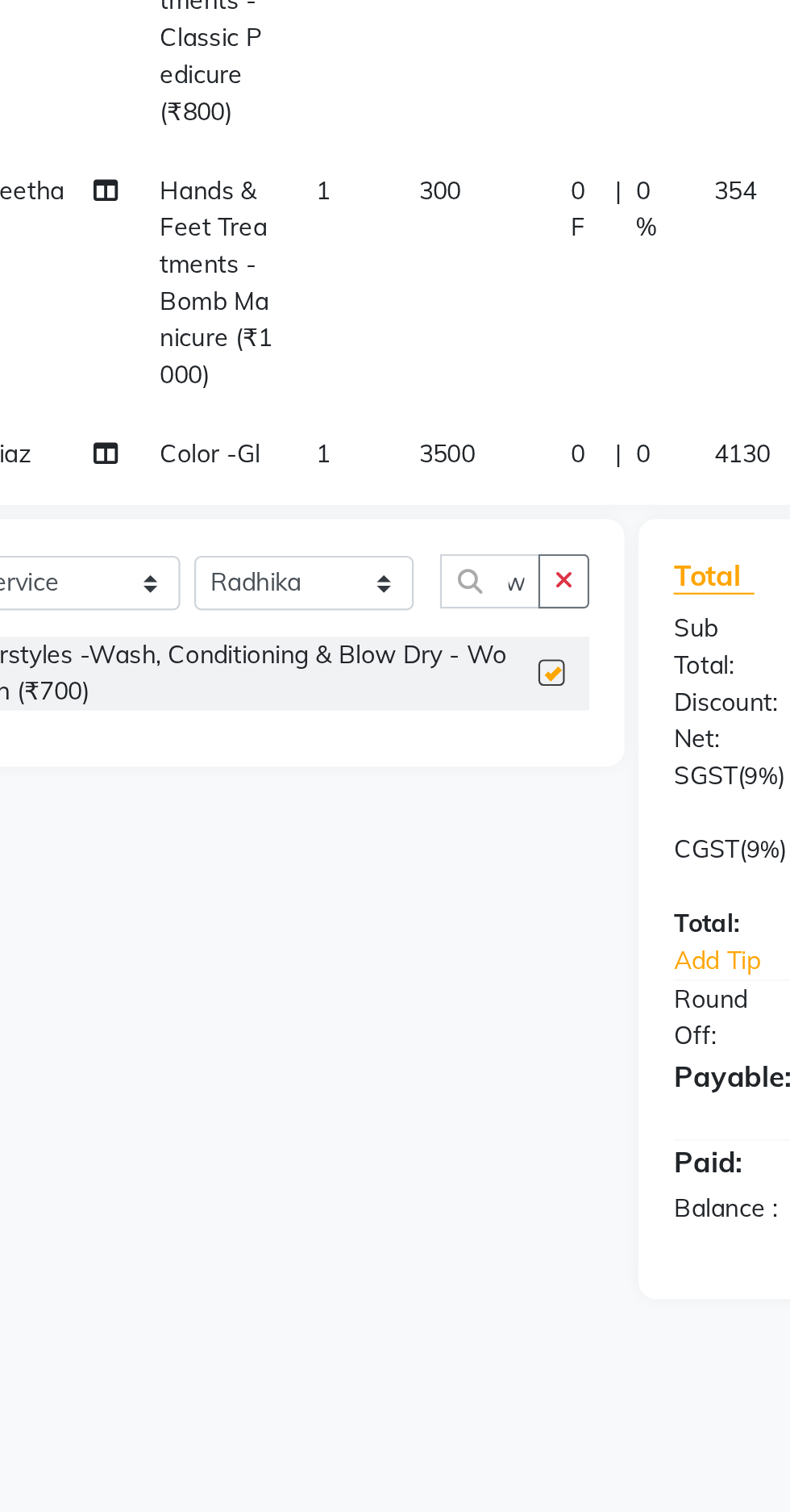
scroll to position [0, 0]
checkbox input "false"
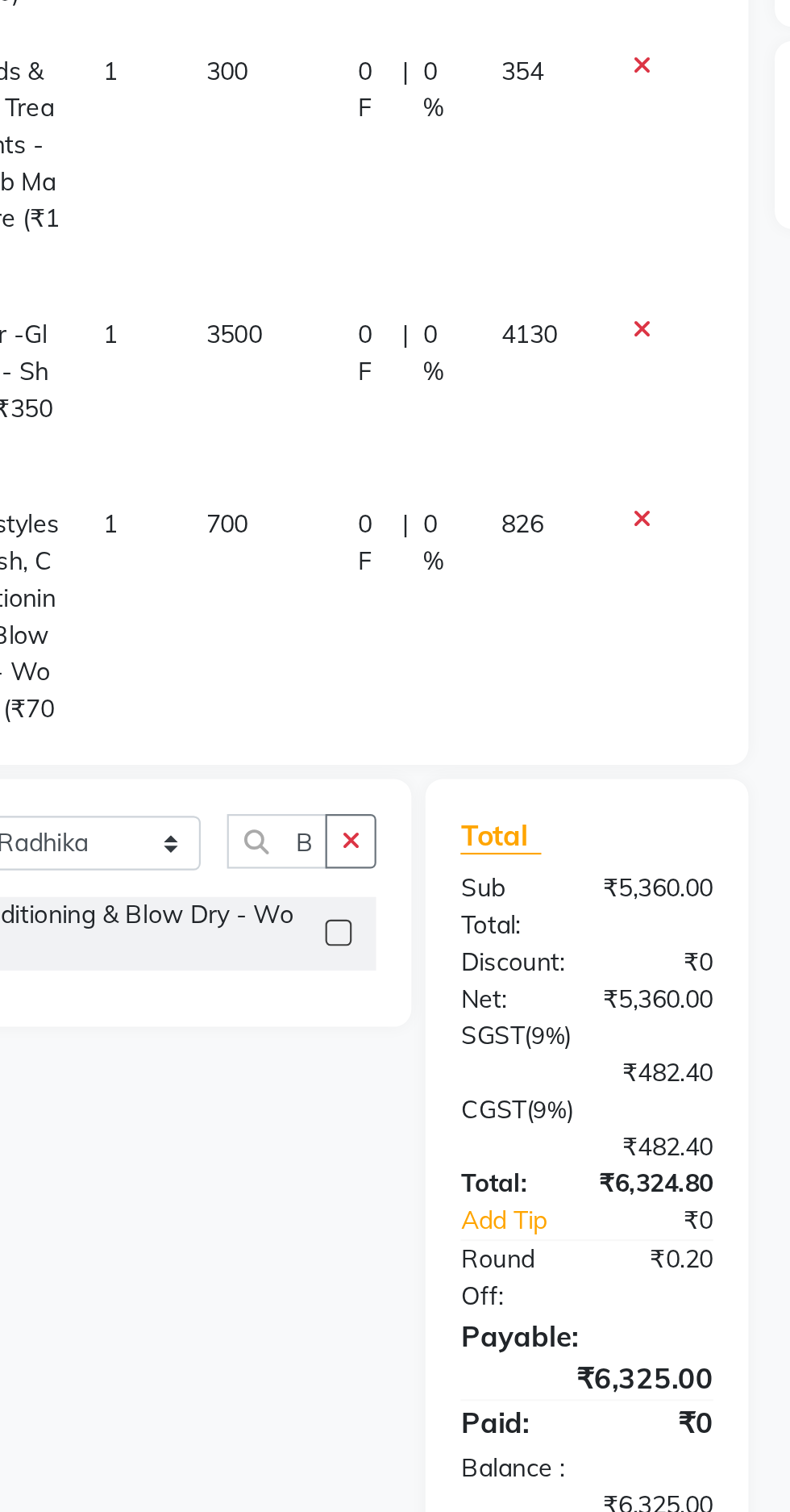
scroll to position [213, 0]
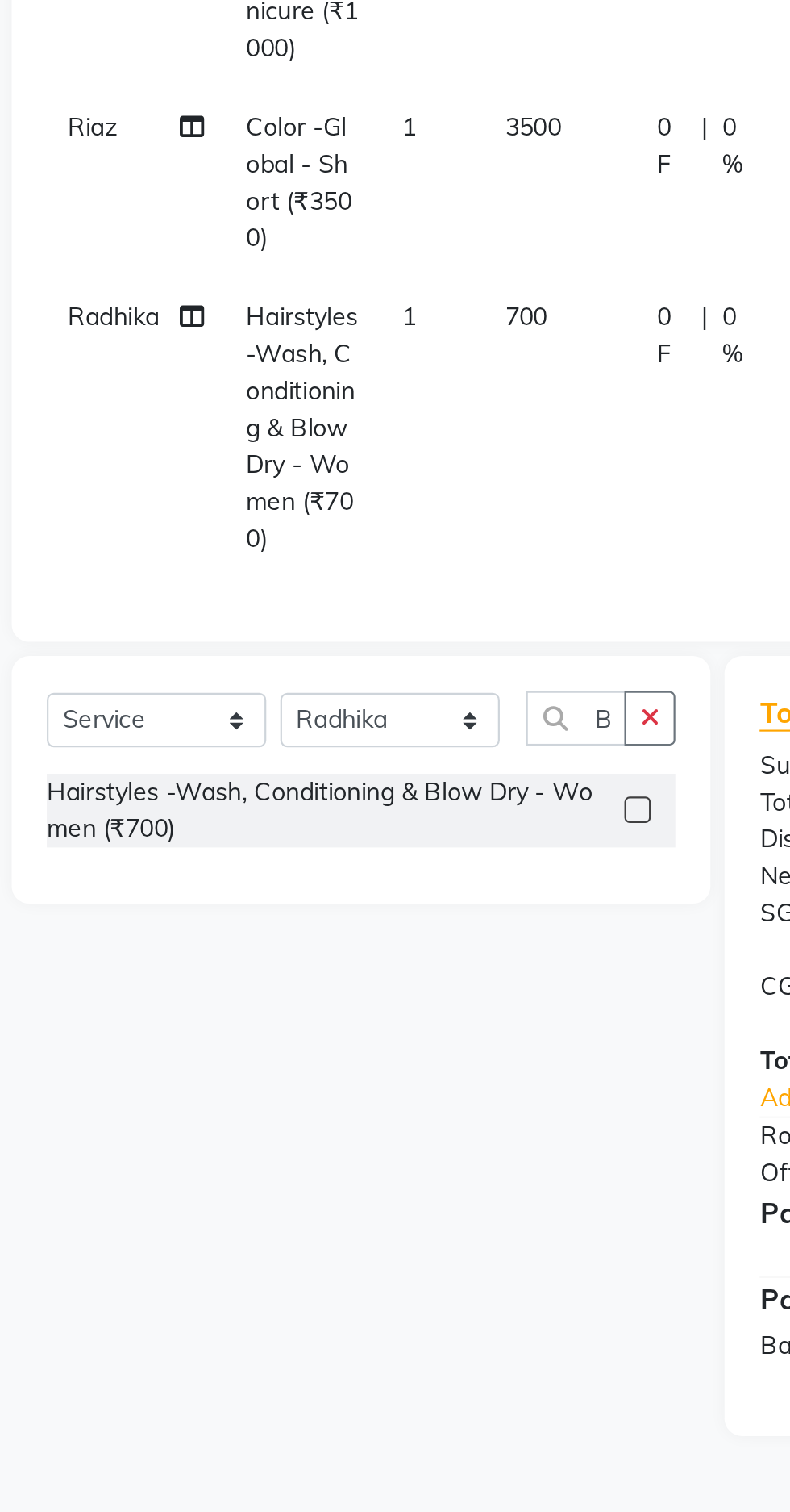
click at [298, 493] on span "700" at bounding box center [293, 492] width 19 height 15
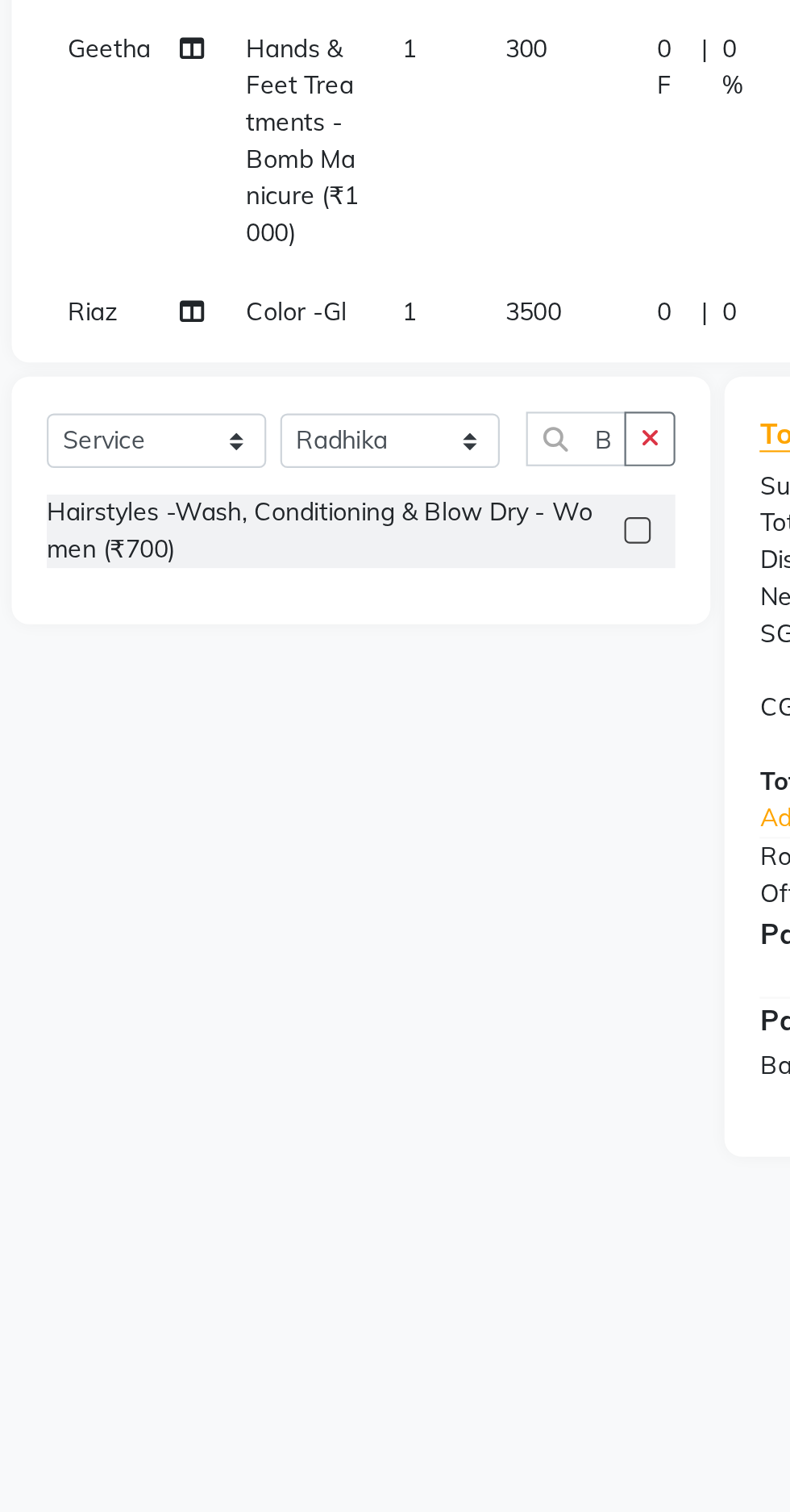
select select "78218"
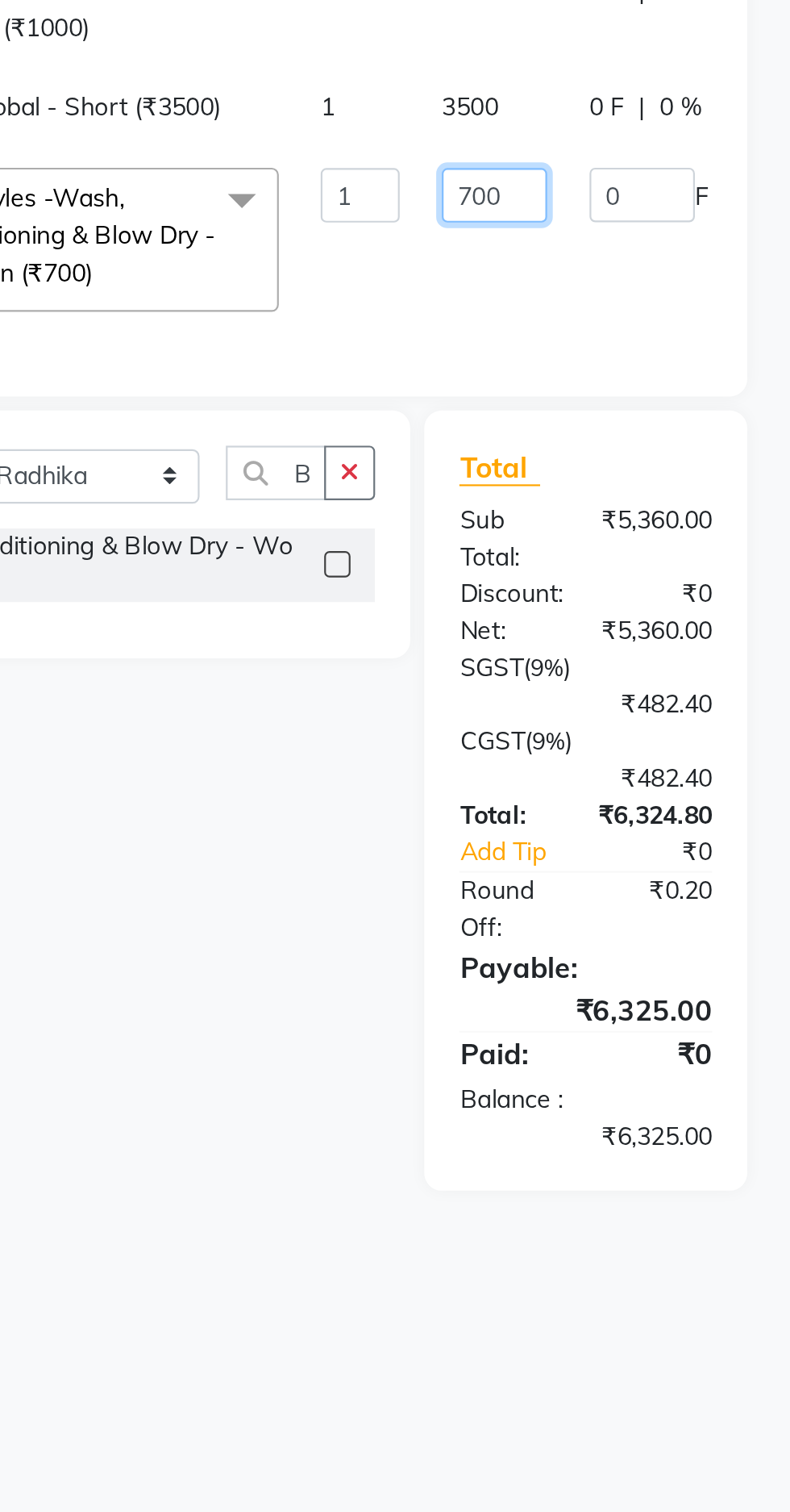
click at [418, 505] on input "700" at bounding box center [416, 506] width 48 height 25
type input "7"
type input "5"
type input "800"
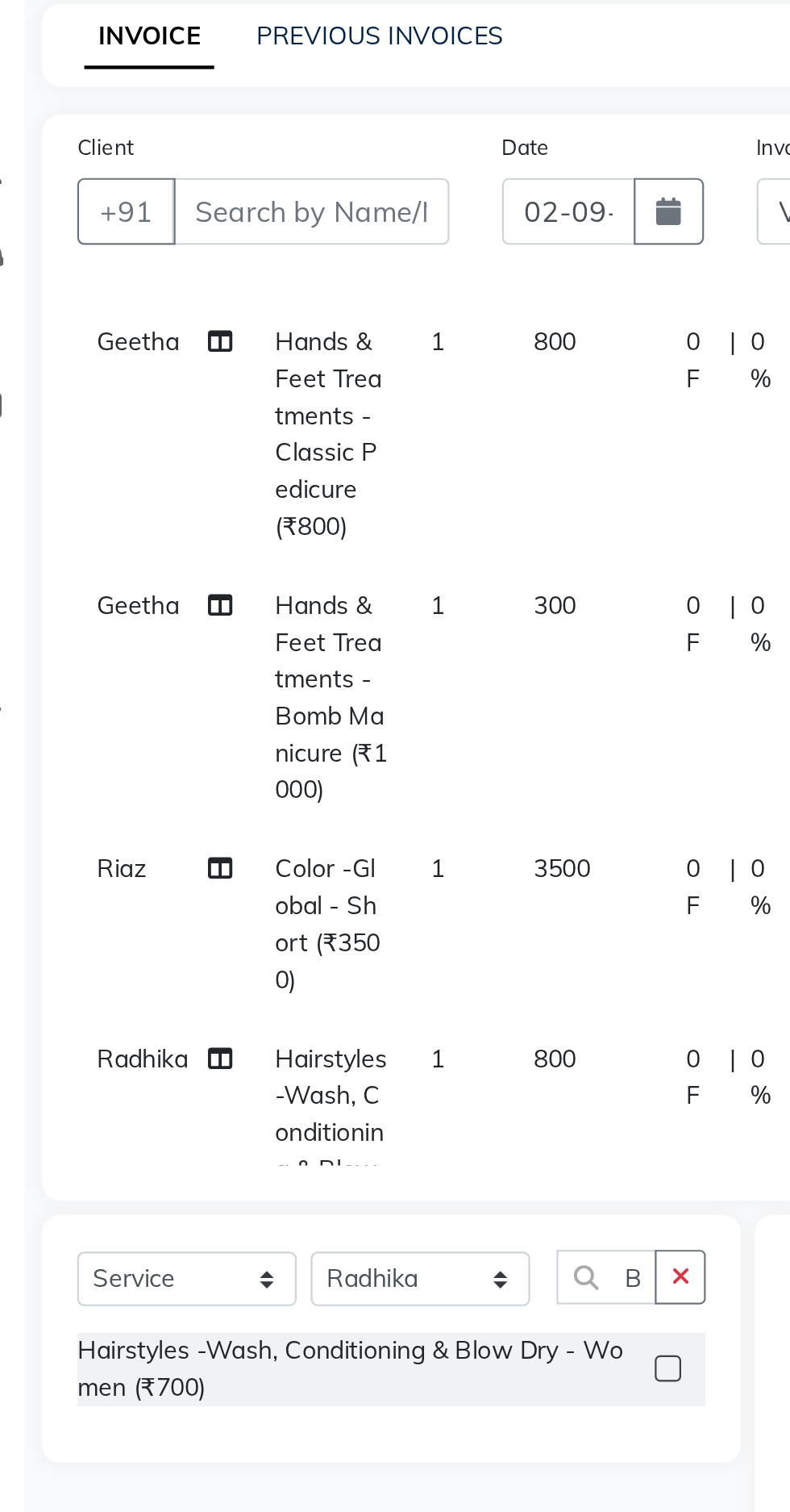
scroll to position [0, 1]
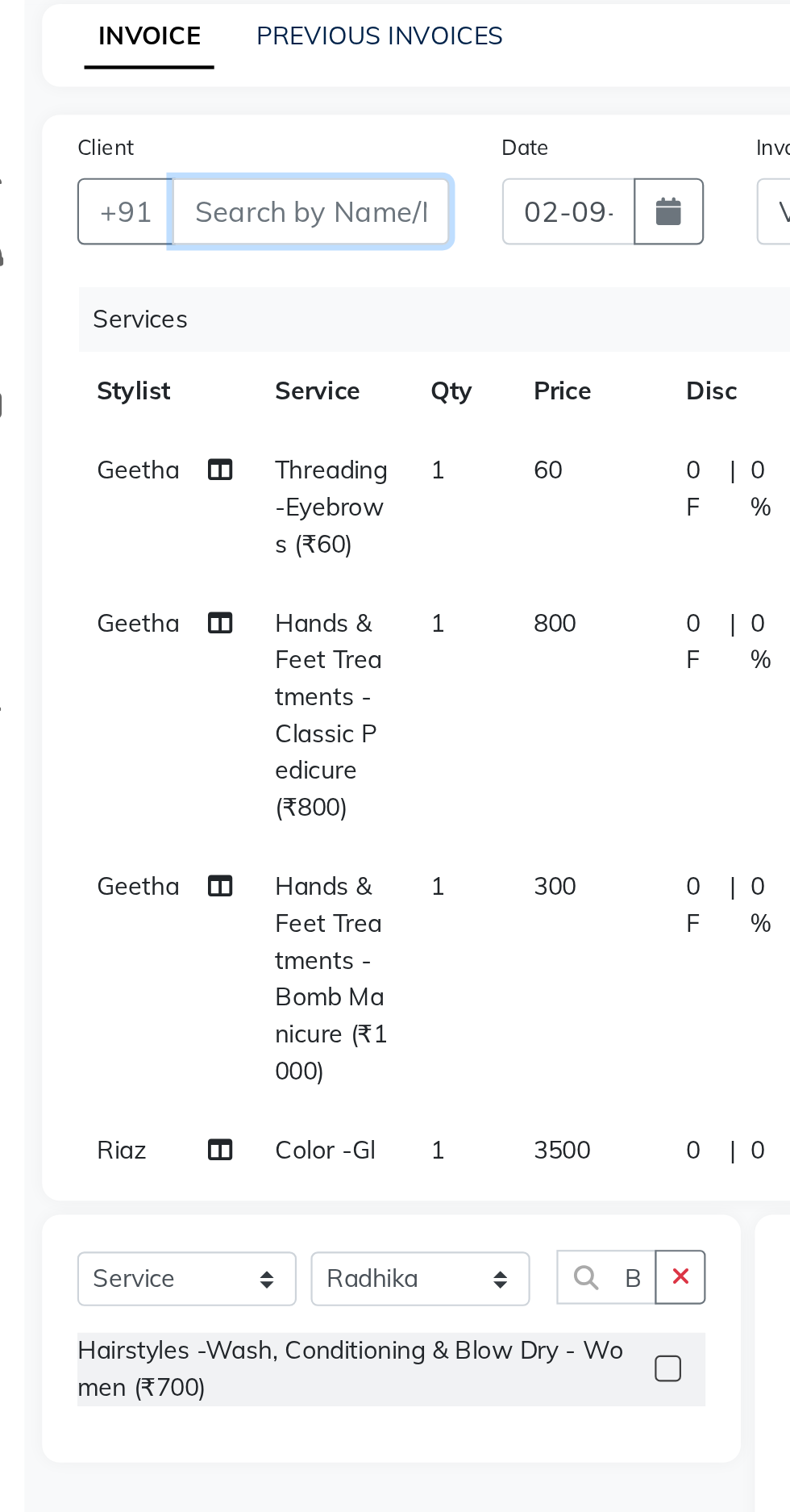
click at [192, 186] on input "Client" at bounding box center [180, 186] width 128 height 31
type input "9"
type input "0"
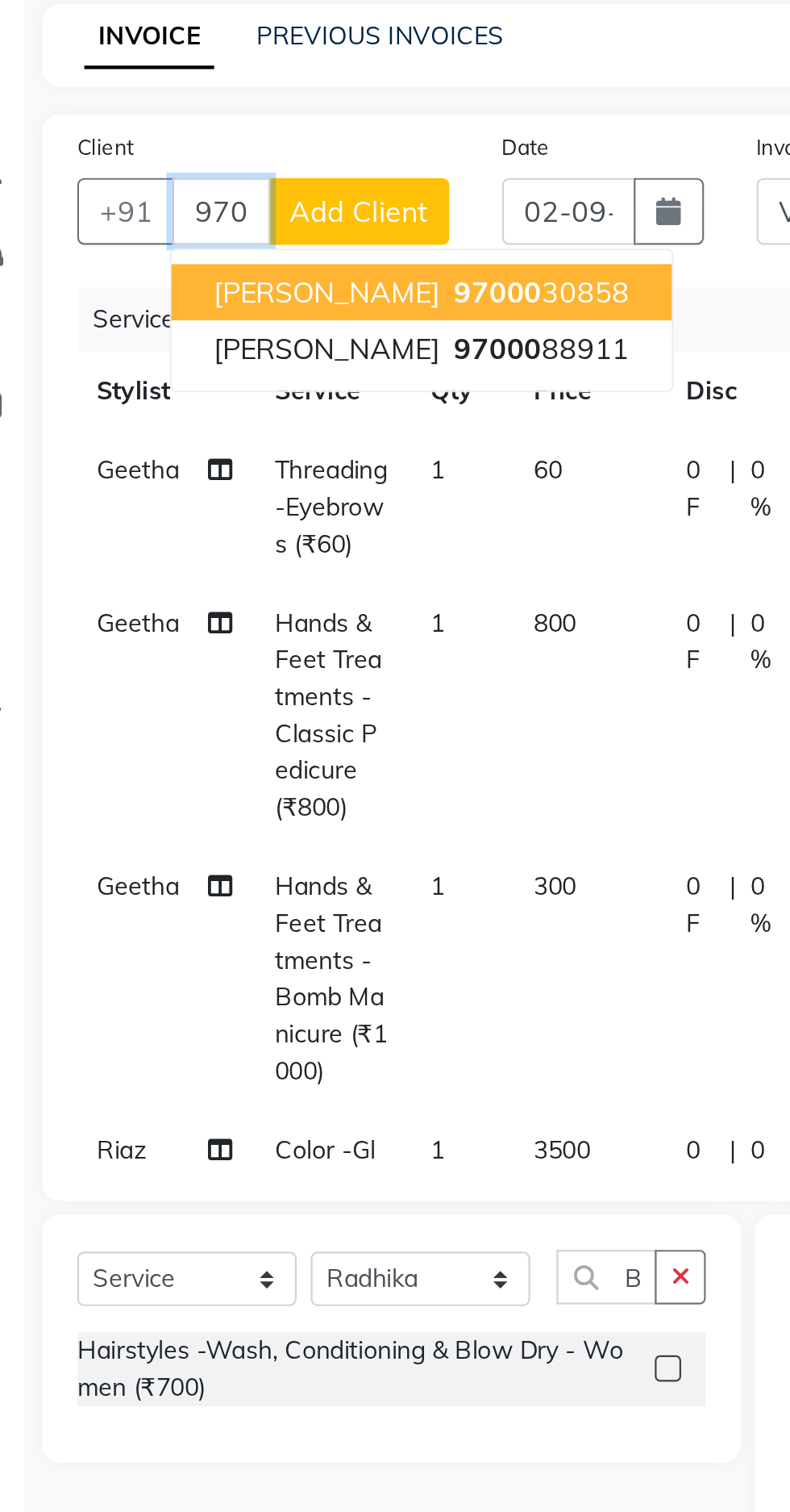
scroll to position [0, 0]
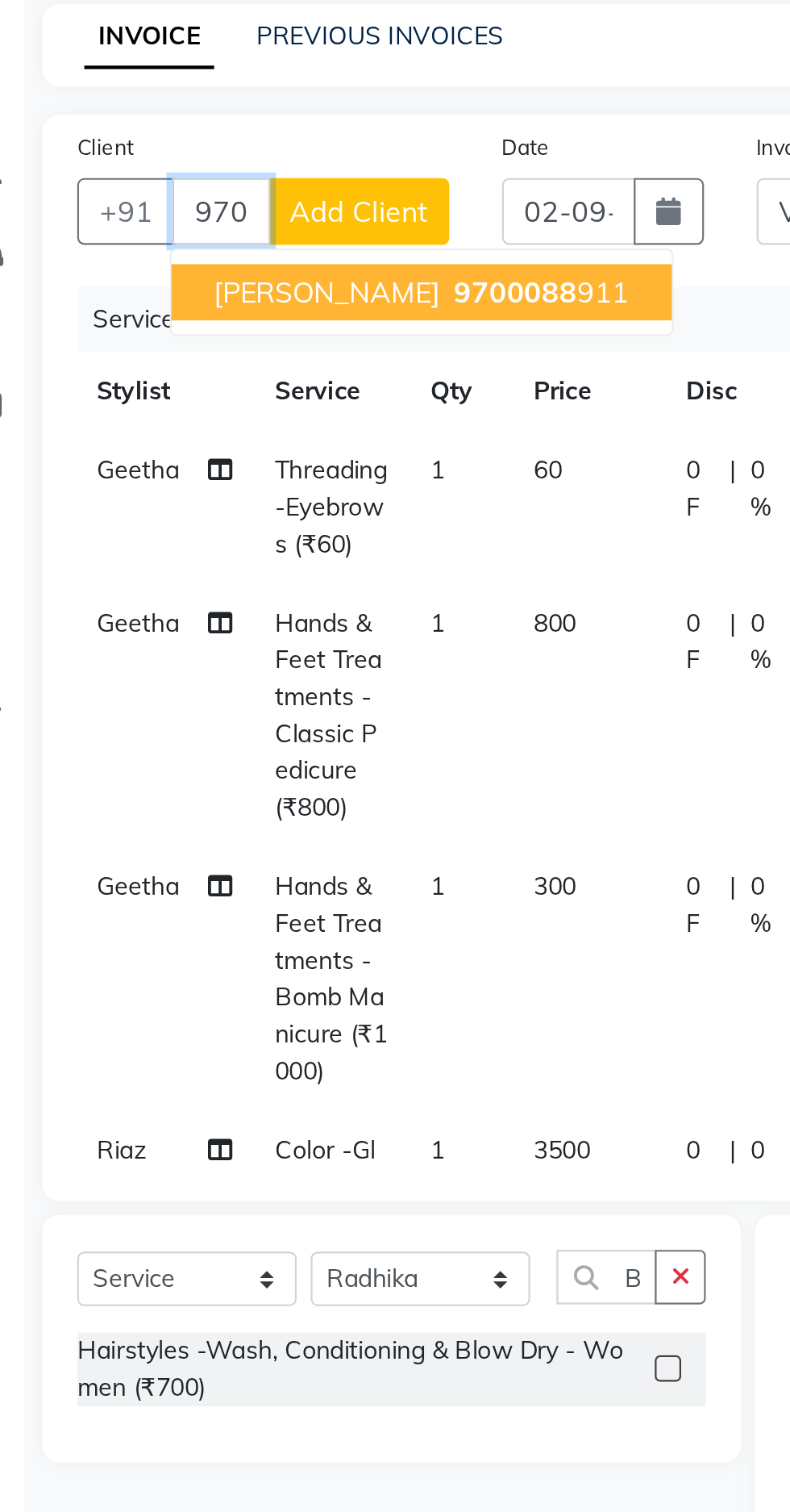
click at [246, 222] on span "9700088" at bounding box center [274, 224] width 57 height 16
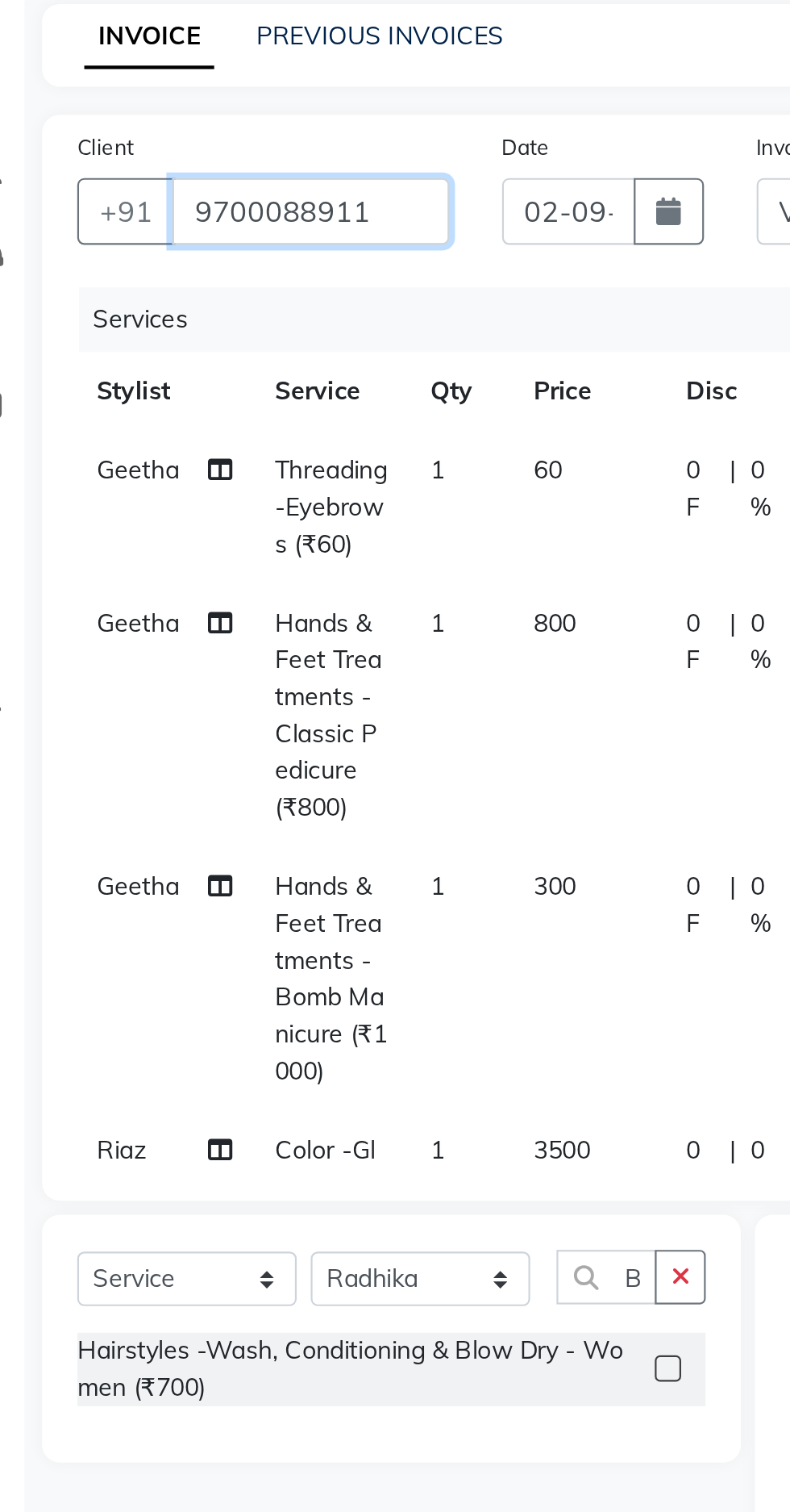
type input "9700088911"
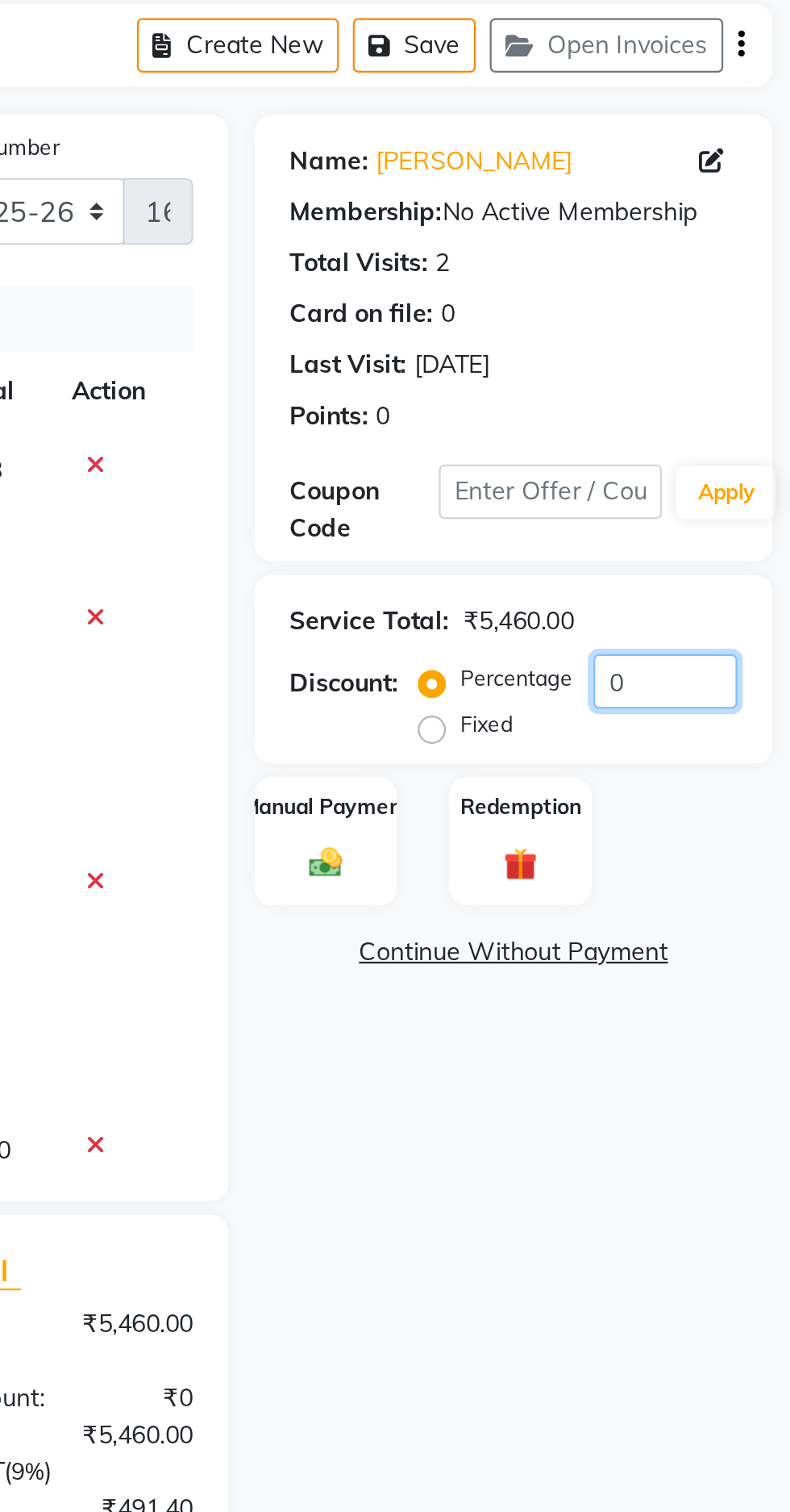
click at [737, 400] on input "0" at bounding box center [733, 402] width 66 height 25
type input "7"
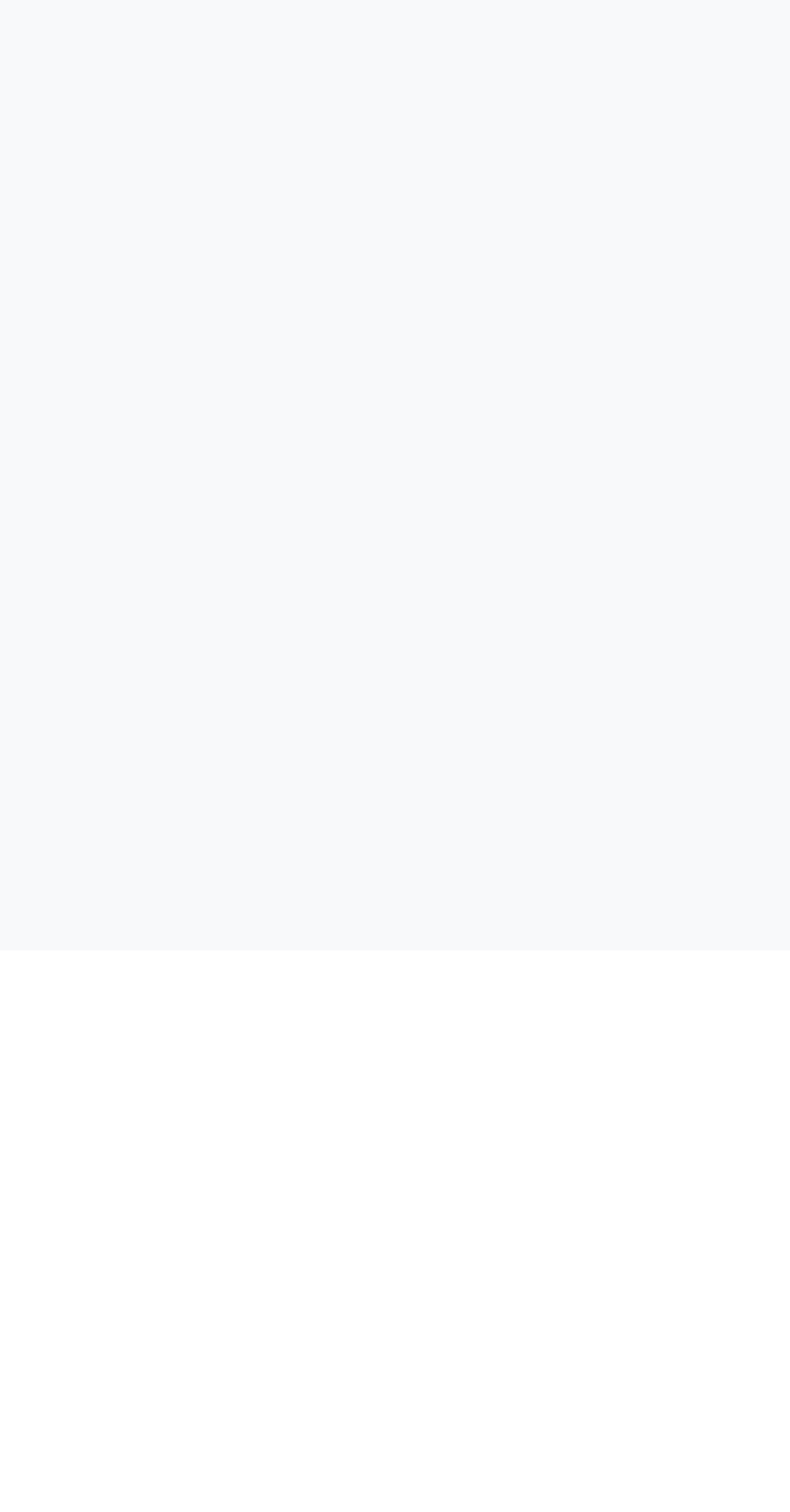
scroll to position [0, 0]
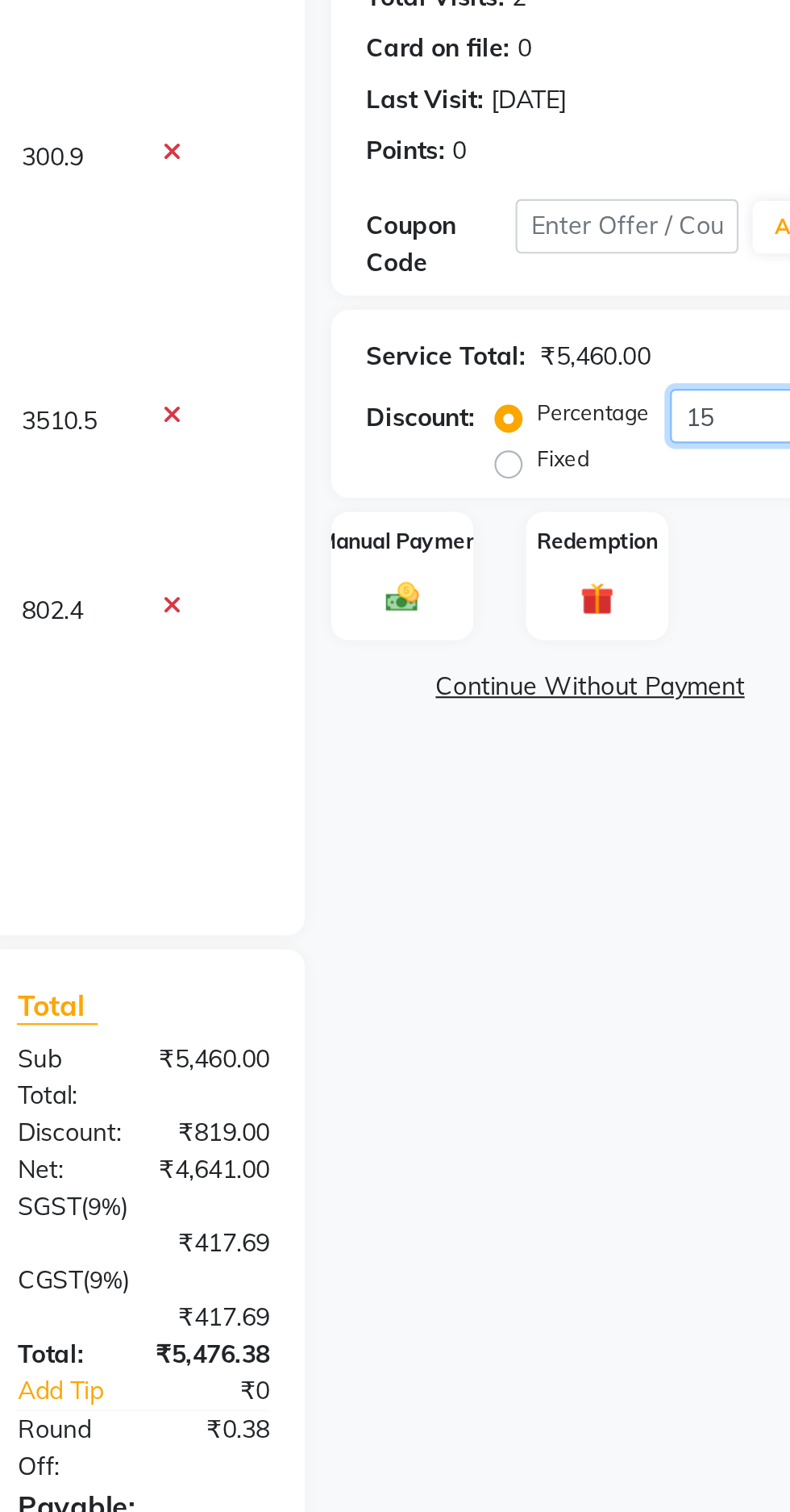
type input "15"
click at [580, 482] on img at bounding box center [577, 486] width 25 height 18
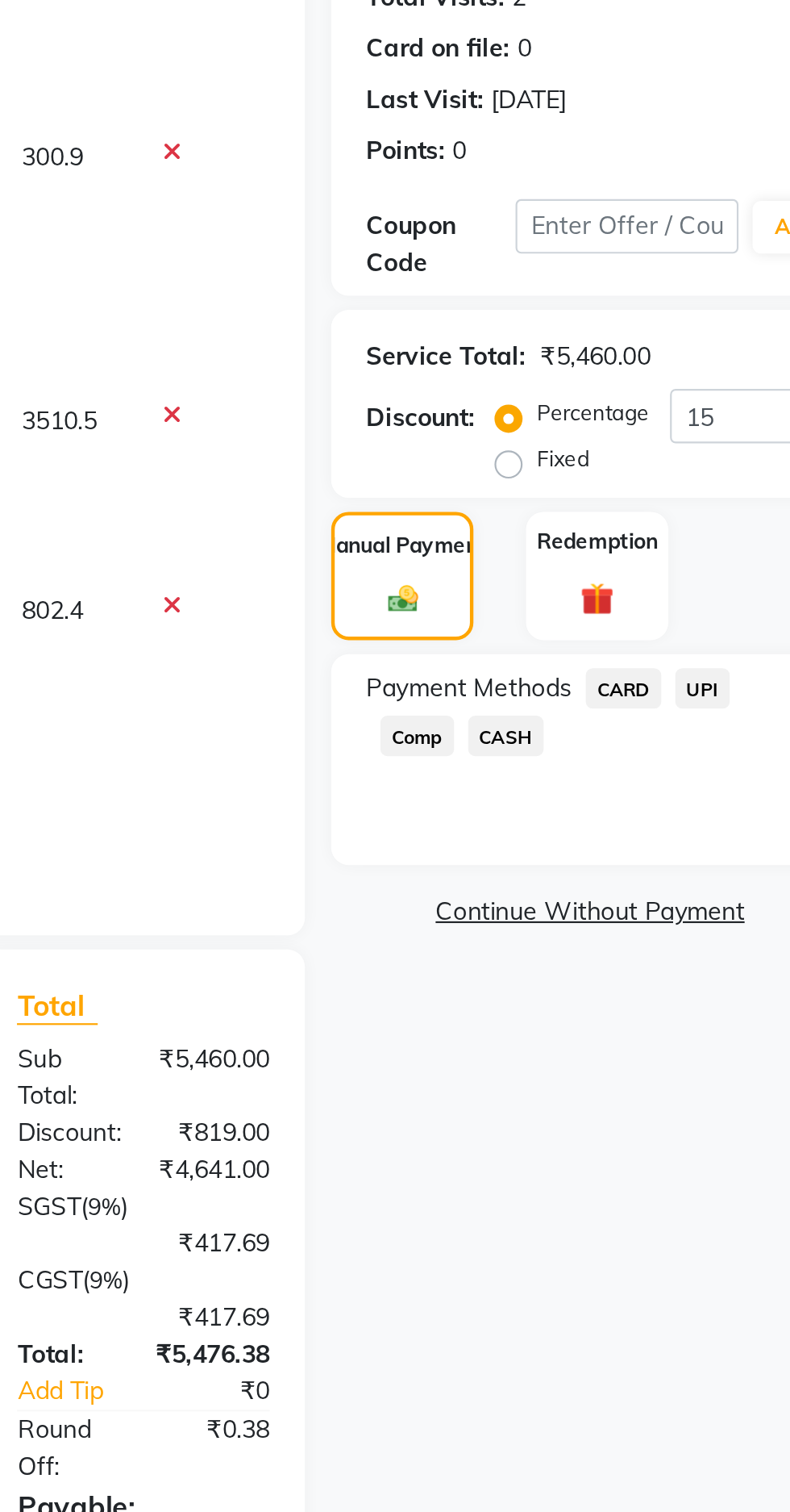
click at [717, 528] on span "UPI" at bounding box center [715, 528] width 25 height 18
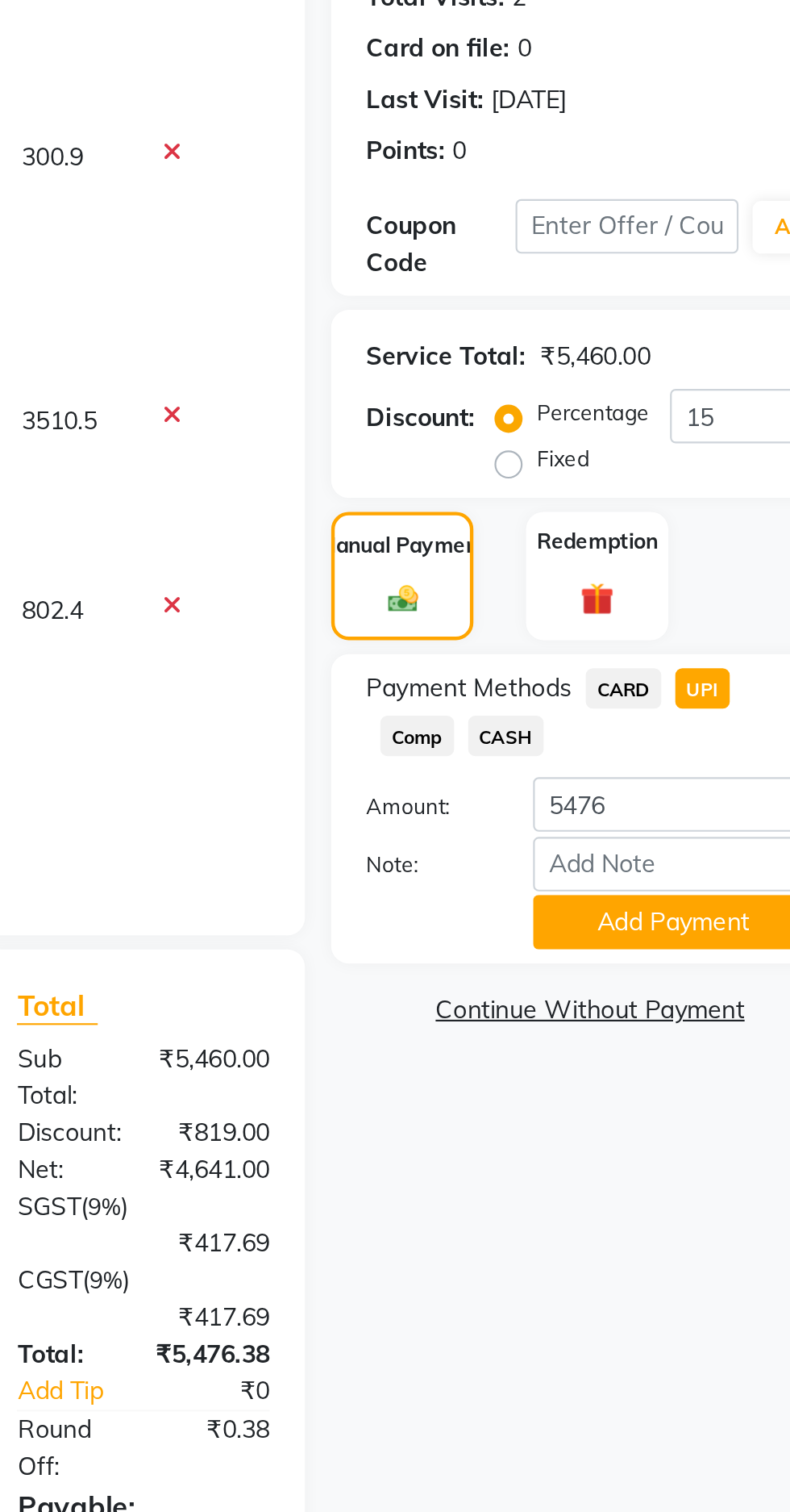
click at [701, 637] on button "Add Payment" at bounding box center [702, 635] width 129 height 25
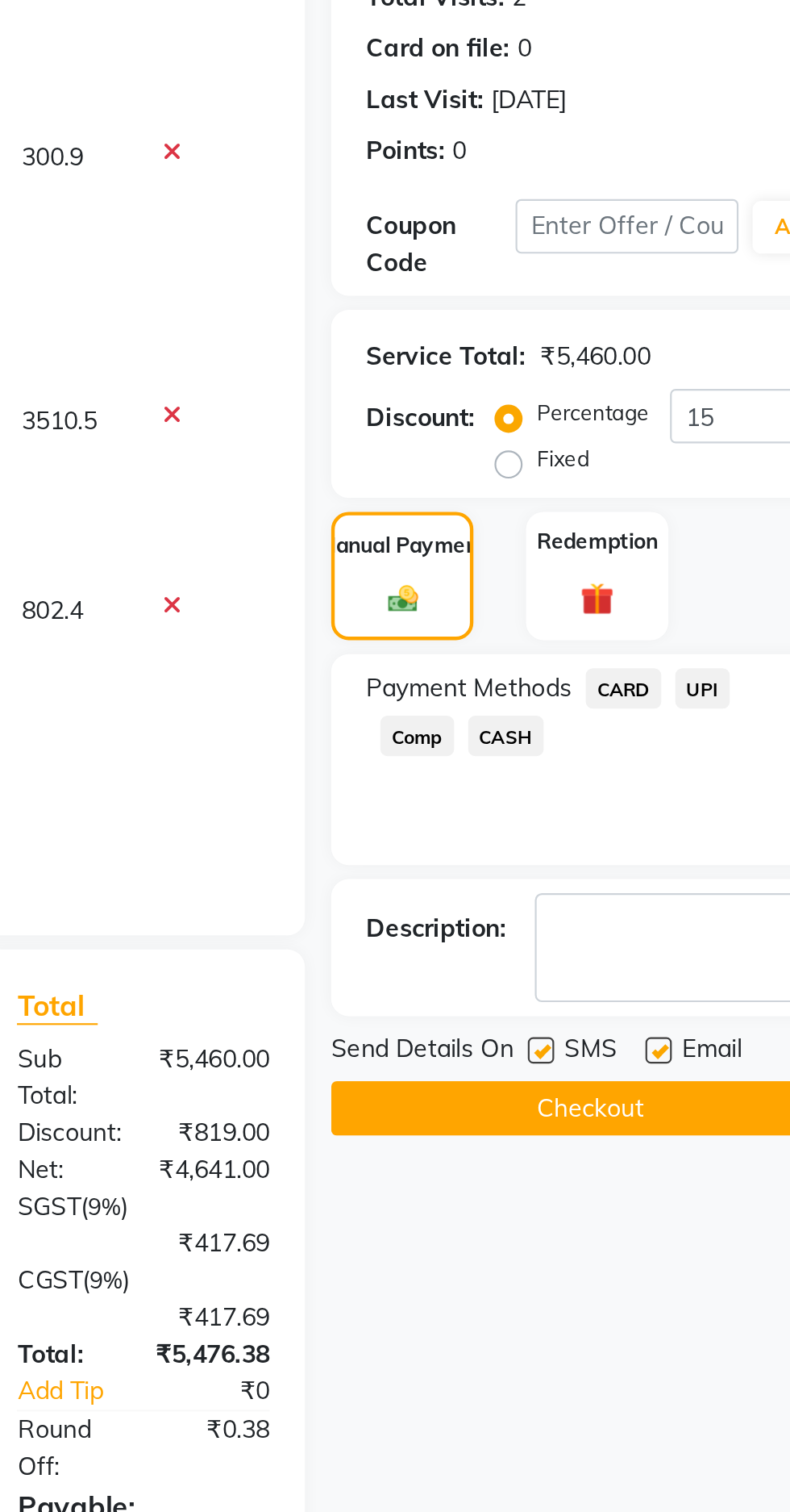
click at [697, 694] on label at bounding box center [695, 694] width 12 height 12
click at [697, 694] on input "checkbox" at bounding box center [694, 695] width 10 height 10
checkbox input "false"
click at [647, 724] on button "Checkout" at bounding box center [663, 720] width 238 height 25
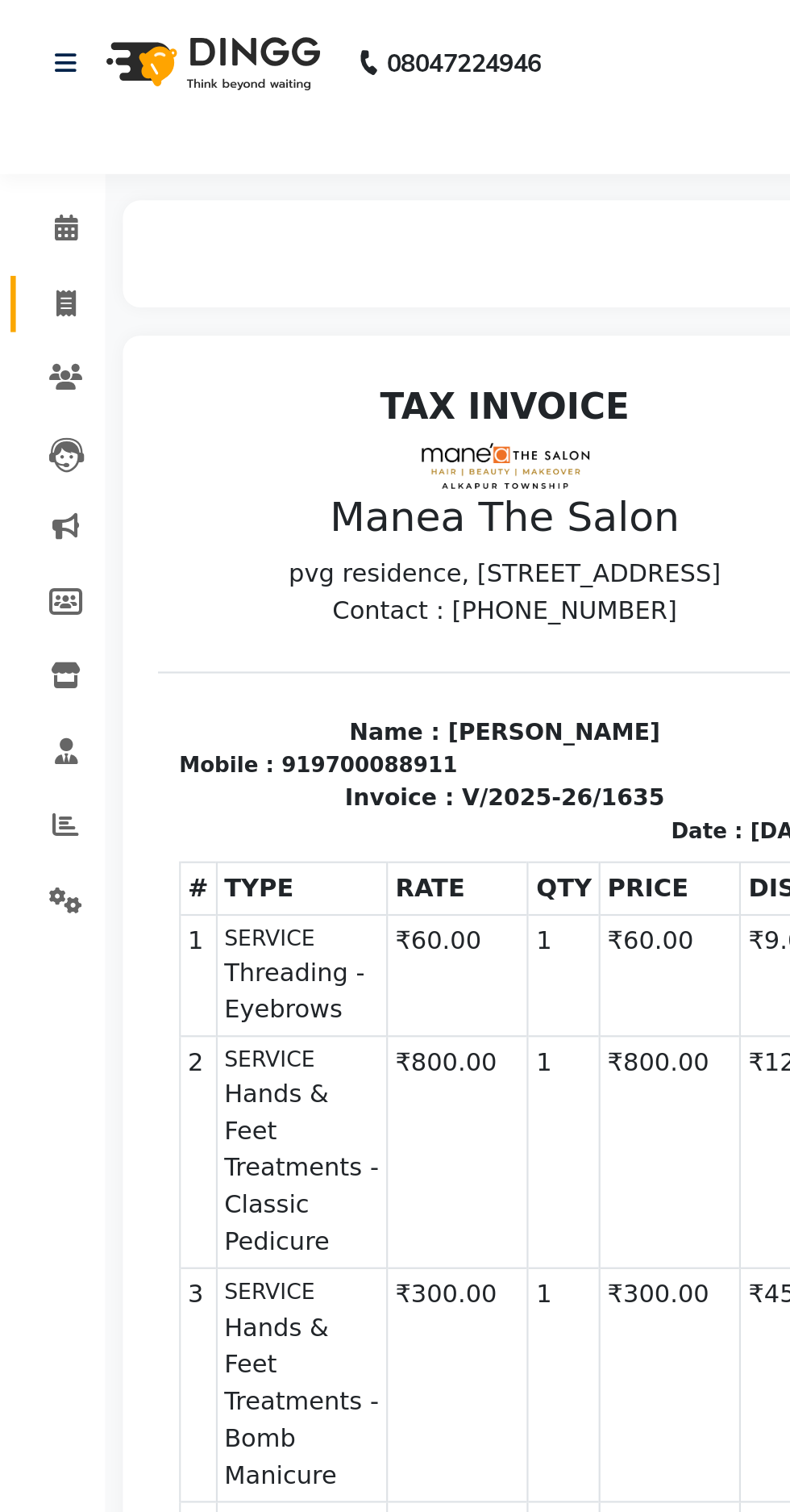
click at [33, 130] on span at bounding box center [30, 139] width 28 height 18
select select "service"
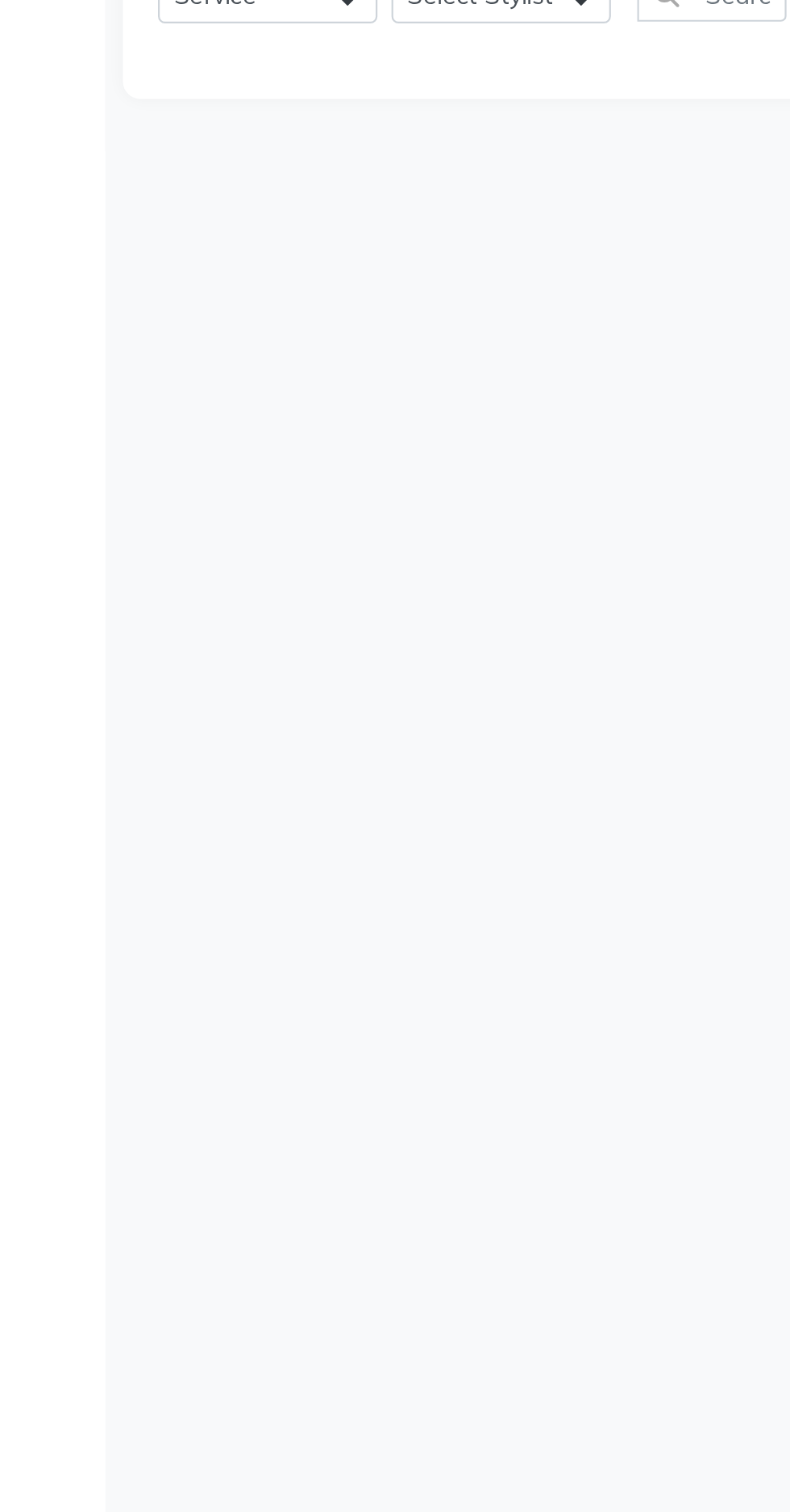
type input "1636"
select select "7820"
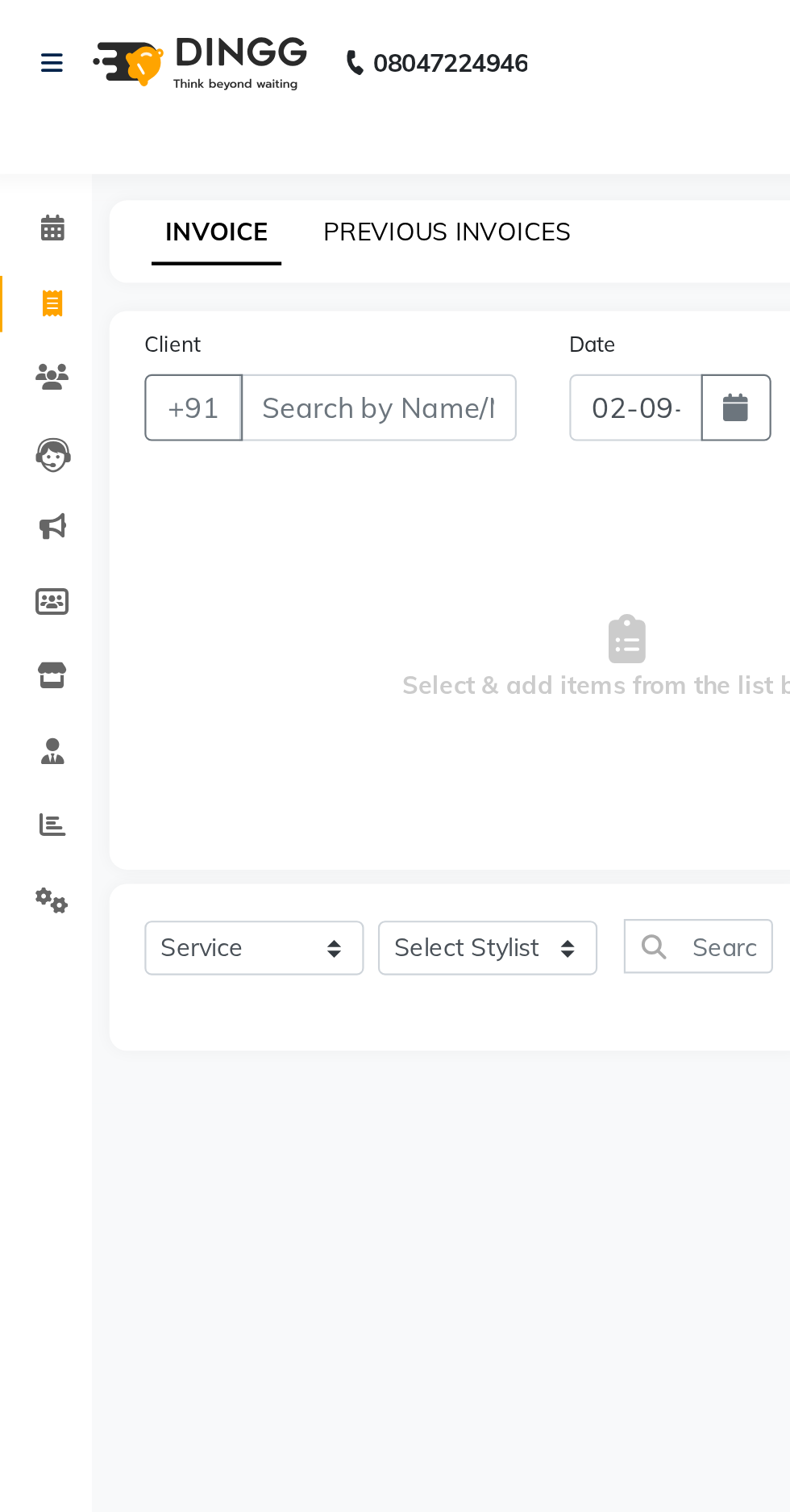
click at [217, 106] on link "PREVIOUS INVOICES" at bounding box center [212, 106] width 114 height 15
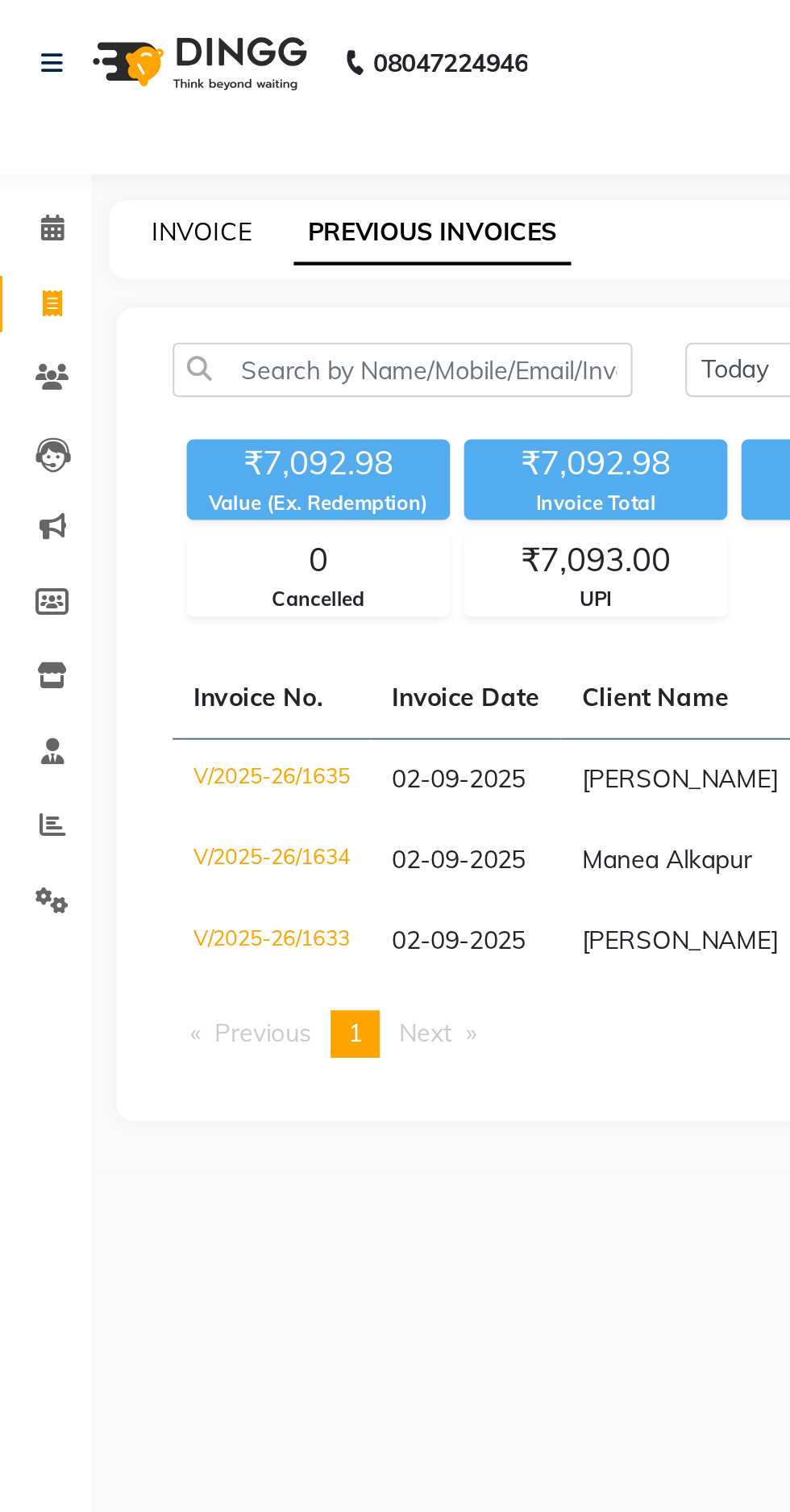
click at [109, 111] on link "INVOICE" at bounding box center [99, 106] width 46 height 15
select select "service"
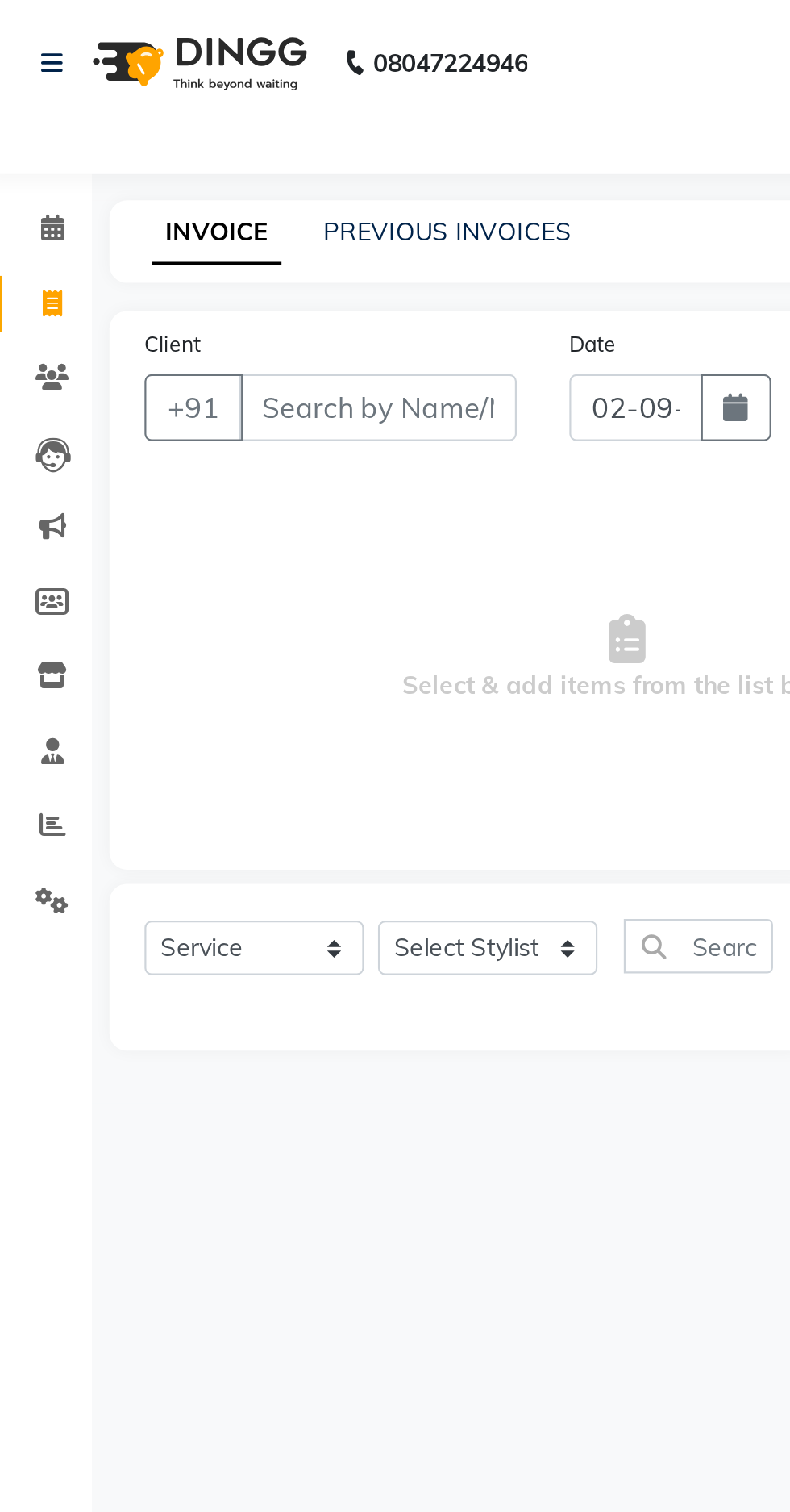
select select "7820"
type input "1636"
click at [200, 108] on link "PREVIOUS INVOICES" at bounding box center [212, 106] width 114 height 15
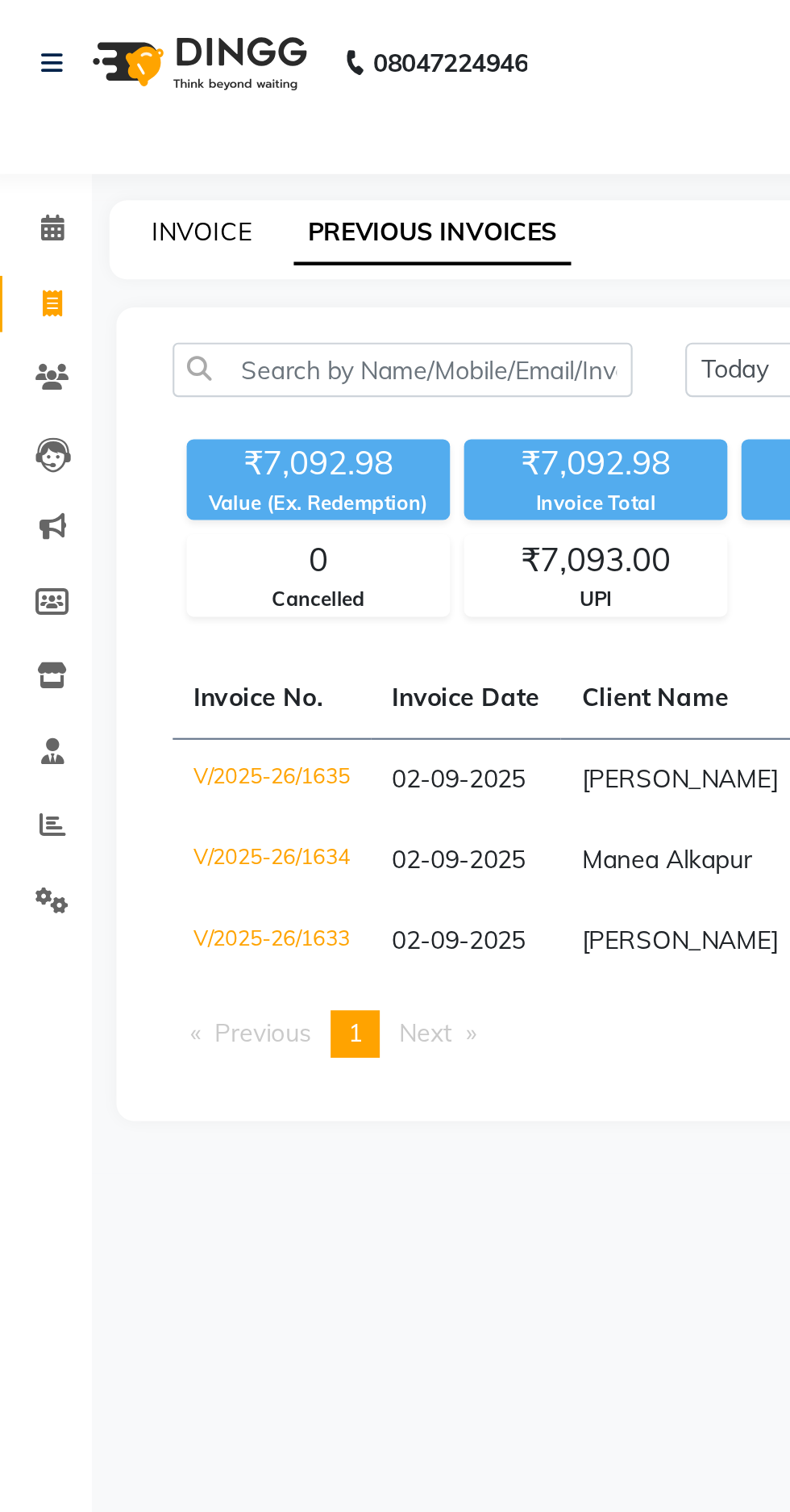
click at [109, 108] on link "INVOICE" at bounding box center [99, 106] width 46 height 15
select select "service"
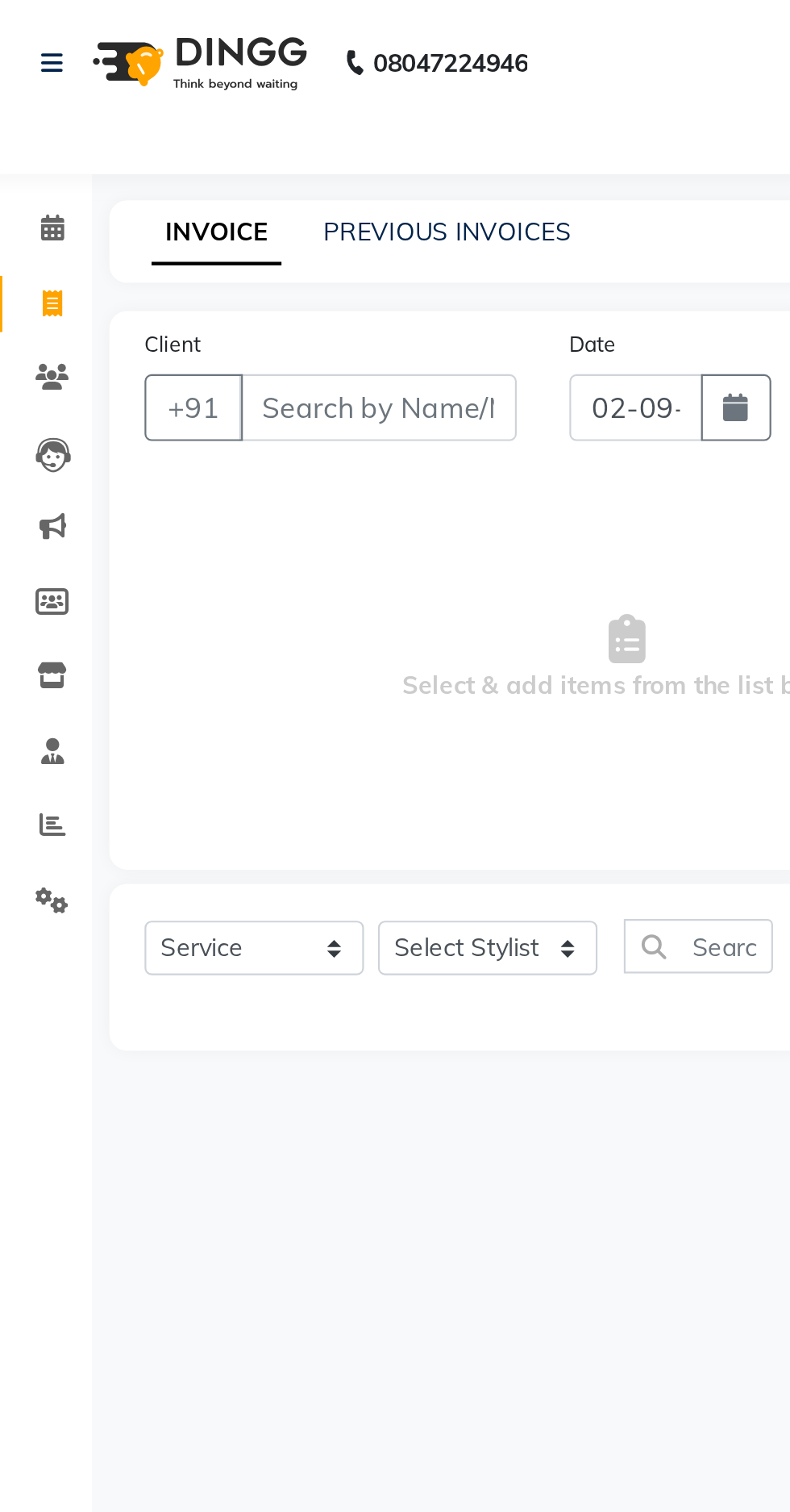
type input "1636"
select select "7820"
